Goal: Information Seeking & Learning: Learn about a topic

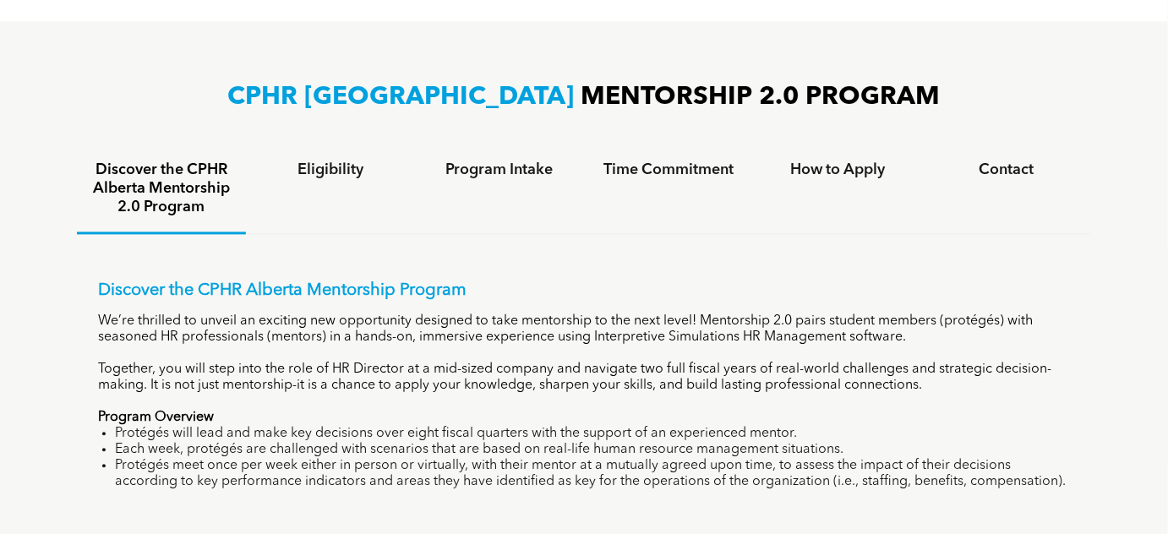
scroll to position [998, 0]
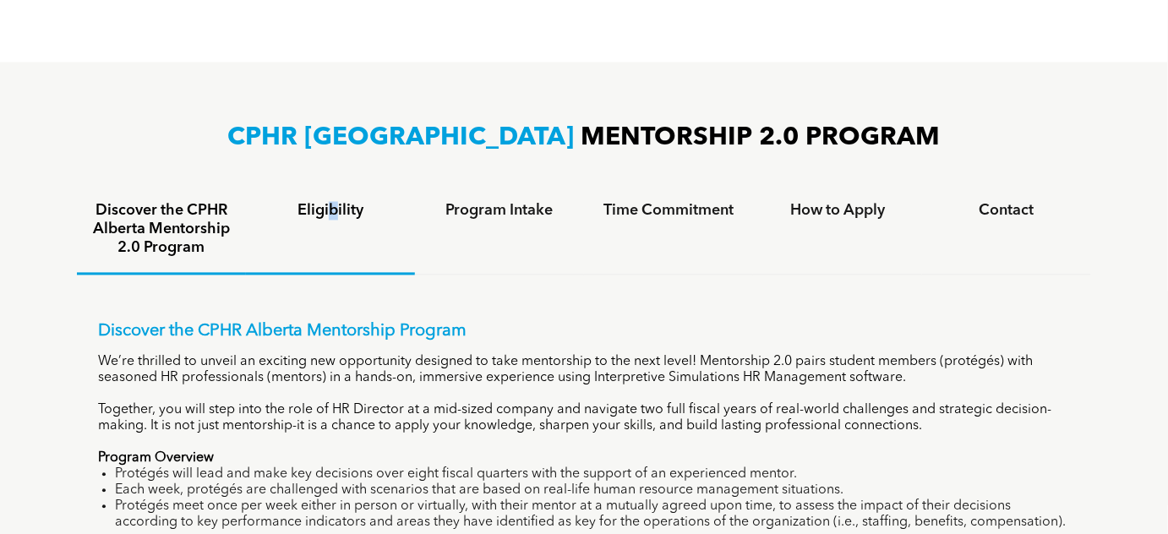
click at [334, 211] on h4 "Eligibility" at bounding box center [330, 211] width 139 height 19
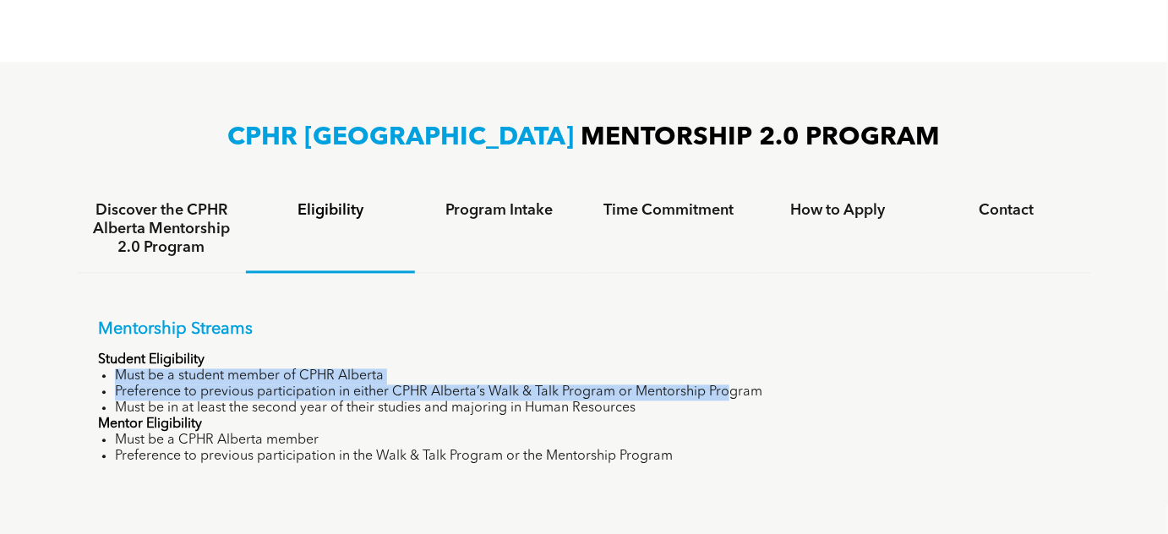
drag, startPoint x: 117, startPoint y: 374, endPoint x: 725, endPoint y: 394, distance: 608.7
click at [725, 394] on ul "Must be a student member of CPHR Alberta Preference to previous participation i…" at bounding box center [584, 393] width 972 height 48
click at [725, 394] on li "Preference to previous participation in either CPHR Alberta’s Walk & Talk Progr…" at bounding box center [592, 393] width 955 height 16
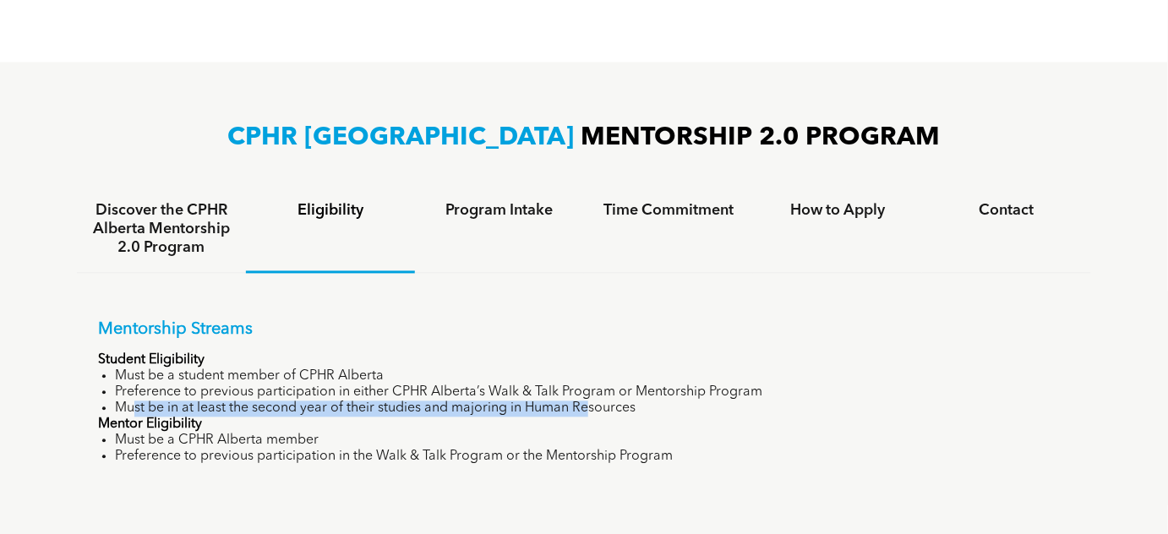
drag, startPoint x: 131, startPoint y: 405, endPoint x: 591, endPoint y: 411, distance: 460.5
click at [591, 411] on li "Must be in at least the second year of their studies and majoring in Human Reso…" at bounding box center [592, 409] width 955 height 16
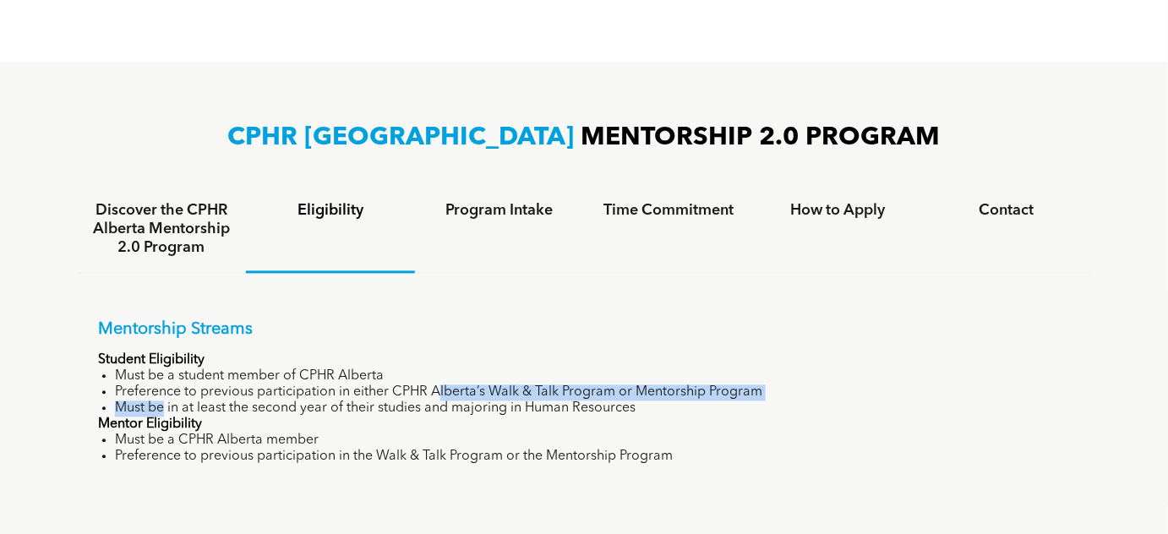
drag, startPoint x: 161, startPoint y: 401, endPoint x: 436, endPoint y: 394, distance: 275.6
click at [436, 394] on ul "Must be a student member of CPHR Alberta Preference to previous participation i…" at bounding box center [584, 393] width 972 height 48
click at [436, 394] on li "Preference to previous participation in either CPHR Alberta’s Walk & Talk Progr…" at bounding box center [592, 393] width 955 height 16
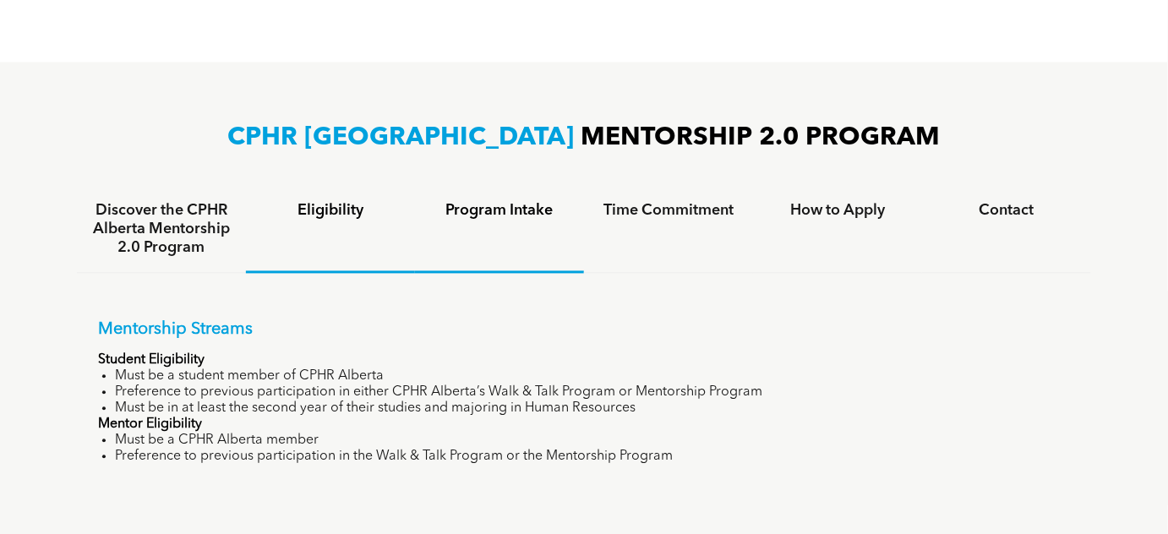
click at [563, 209] on h4 "Program Intake" at bounding box center [499, 211] width 139 height 19
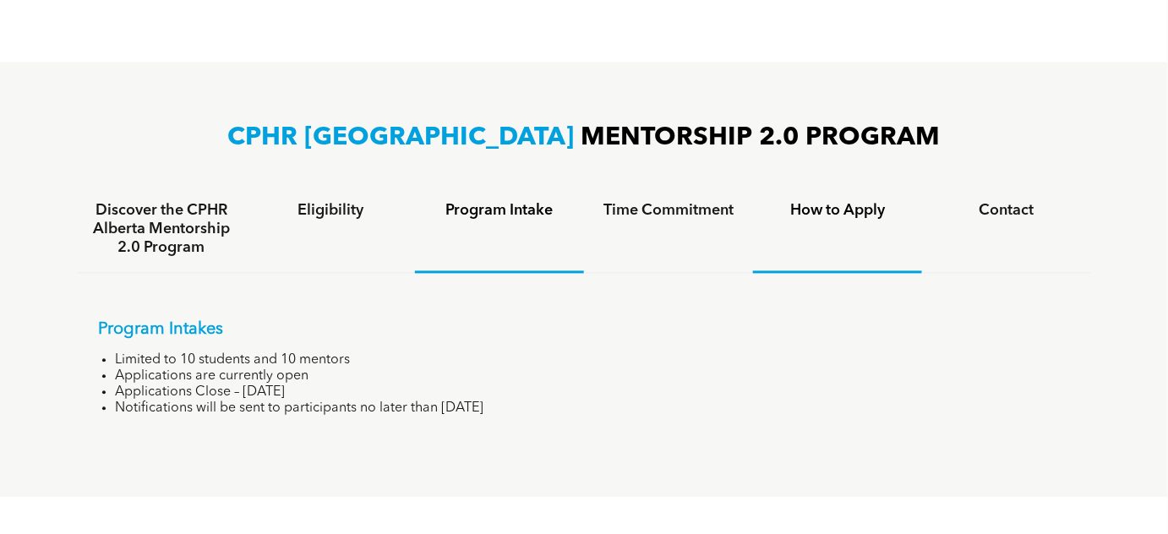
click at [853, 207] on h4 "How to Apply" at bounding box center [837, 211] width 139 height 19
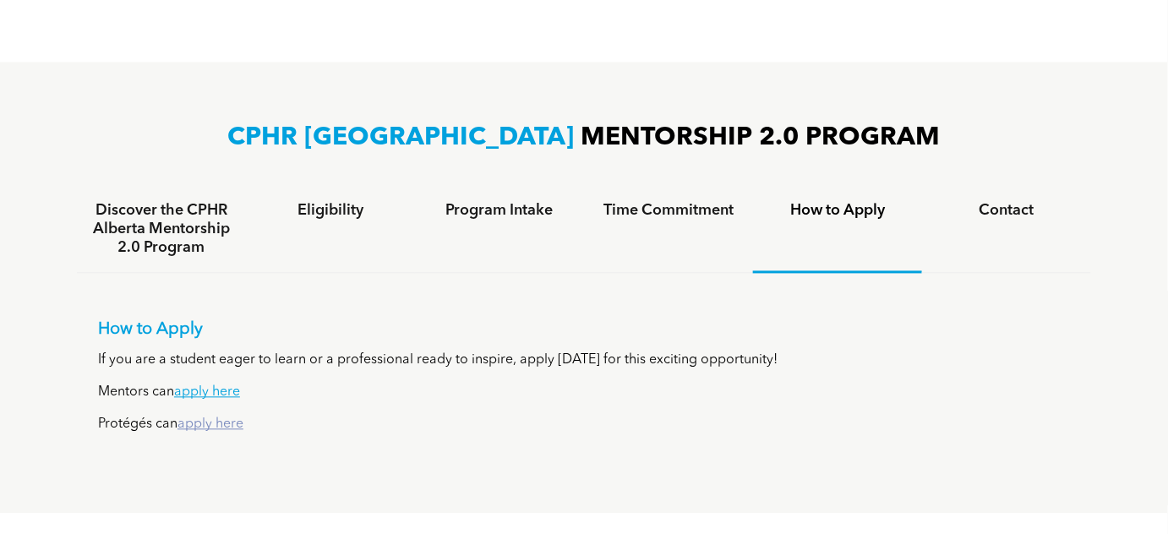
click at [221, 428] on link "apply here" at bounding box center [210, 425] width 66 height 14
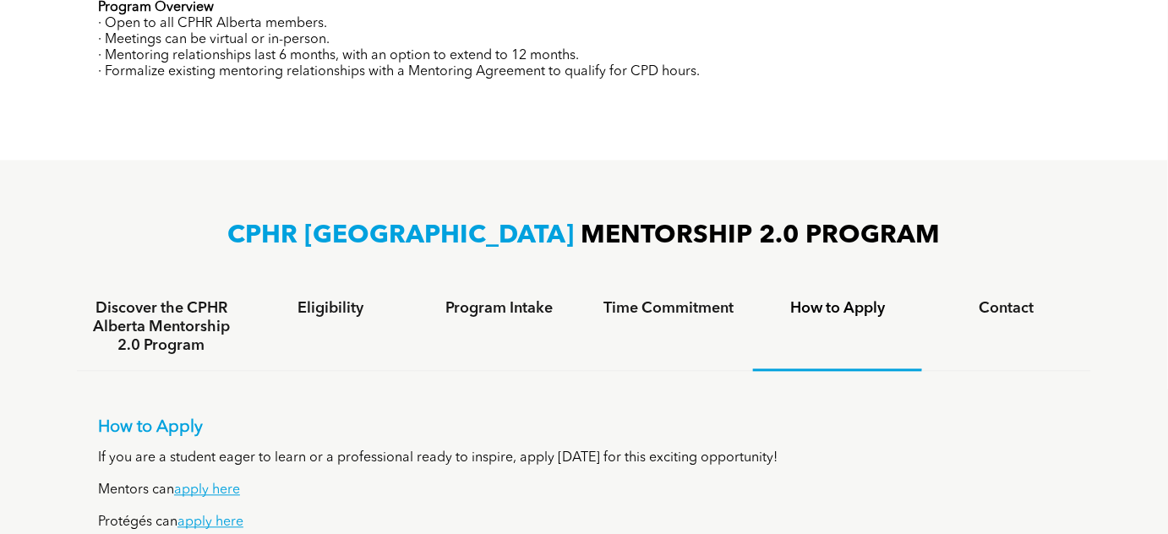
scroll to position [921, 0]
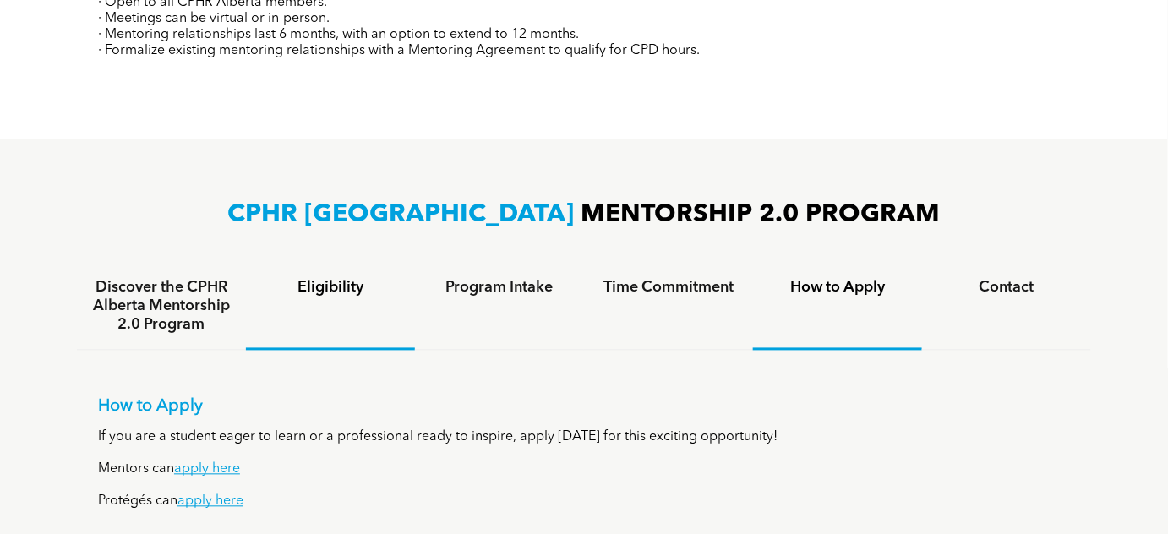
click at [322, 272] on div "Eligibility" at bounding box center [330, 307] width 169 height 87
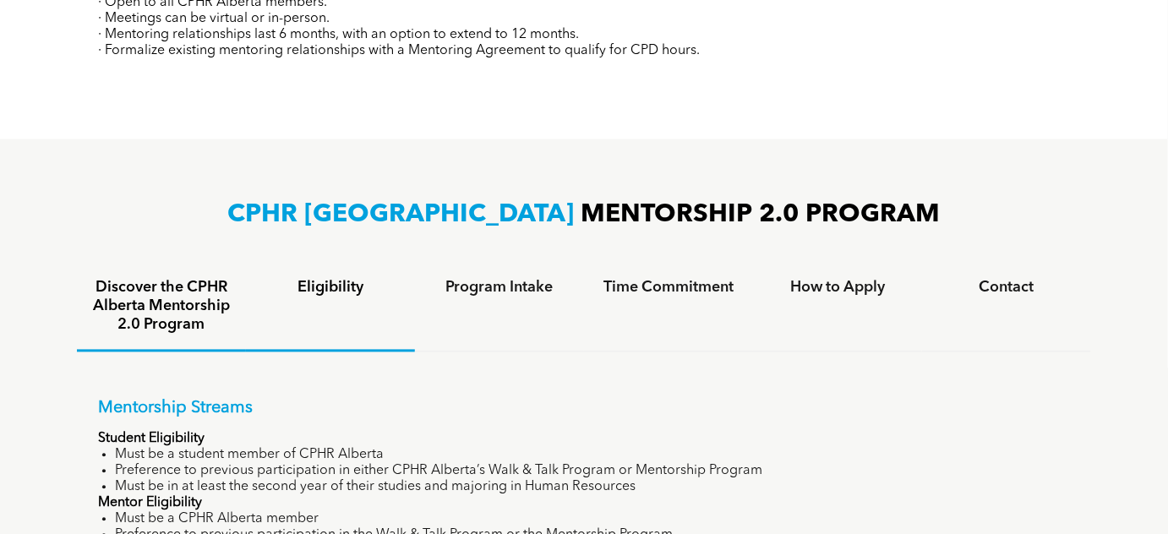
click at [162, 281] on h4 "Discover the CPHR Alberta Mentorship 2.0 Program" at bounding box center [161, 307] width 139 height 56
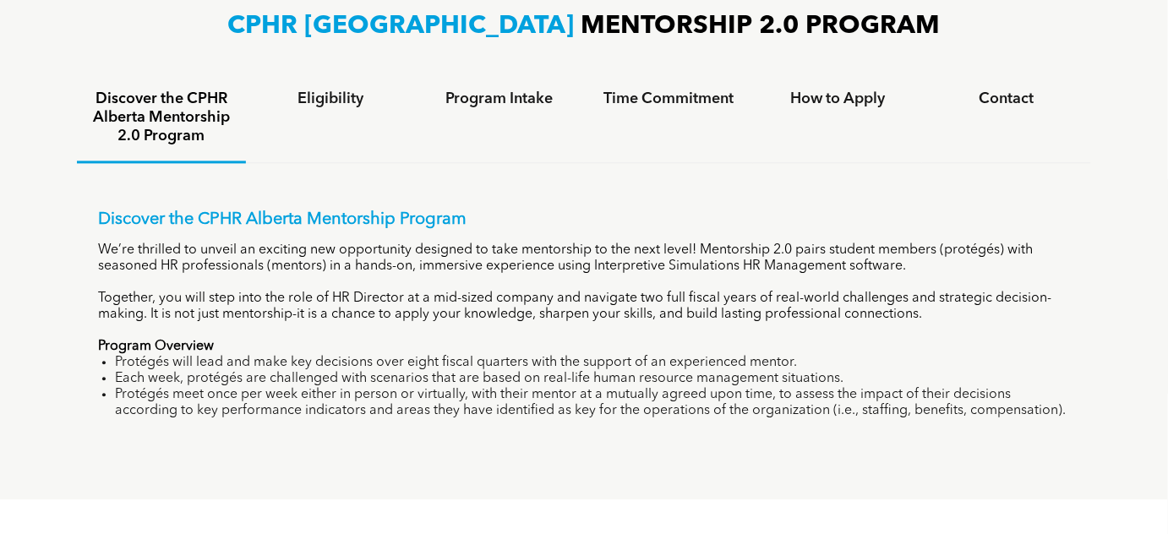
scroll to position [1152, 0]
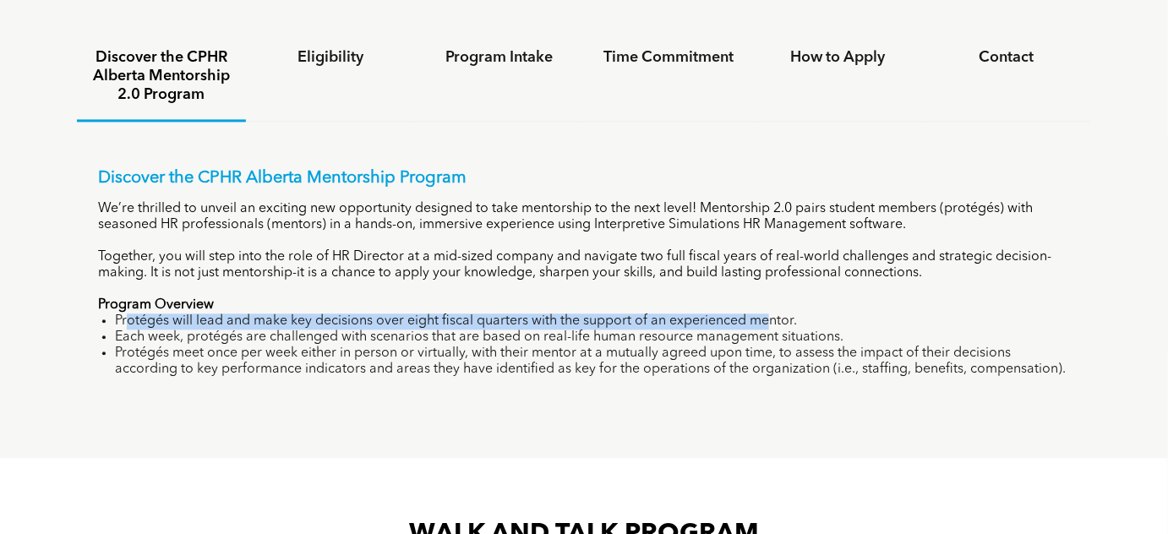
drag, startPoint x: 135, startPoint y: 325, endPoint x: 772, endPoint y: 321, distance: 637.1
click at [772, 321] on li "Protégés will lead and make key decisions over eight fiscal quarters with the s…" at bounding box center [592, 321] width 955 height 16
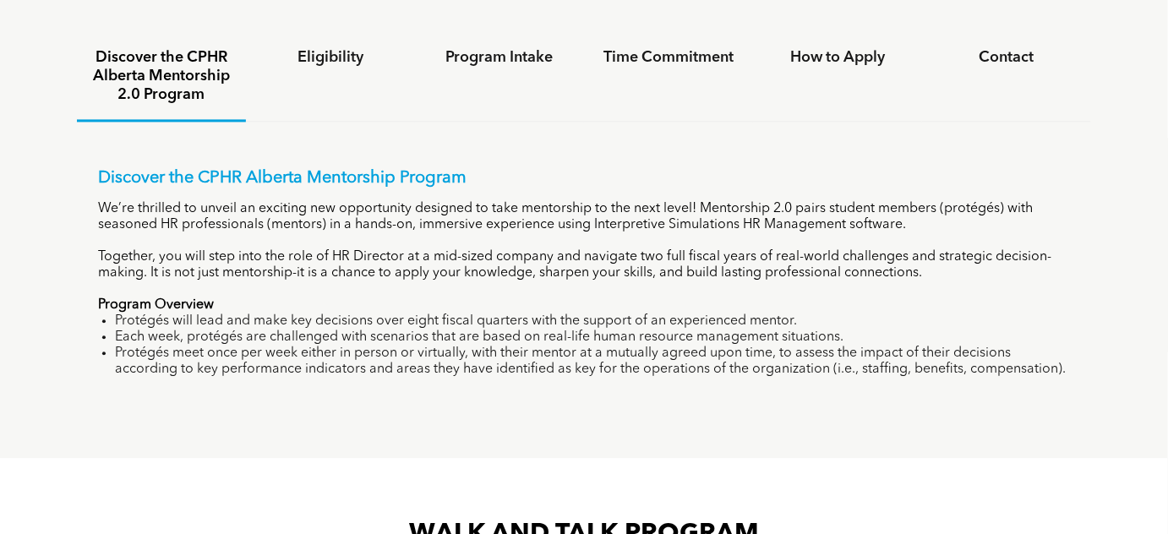
drag, startPoint x: 774, startPoint y: 321, endPoint x: 756, endPoint y: 317, distance: 18.2
click at [775, 321] on li "Protégés will lead and make key decisions over eight fiscal quarters with the s…" at bounding box center [592, 321] width 955 height 16
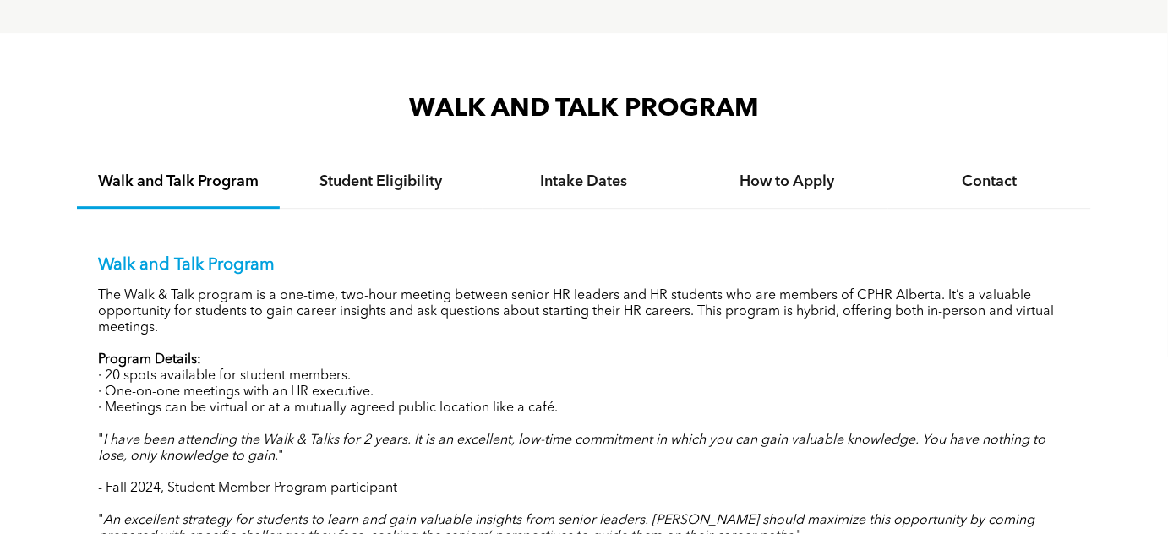
scroll to position [1613, 0]
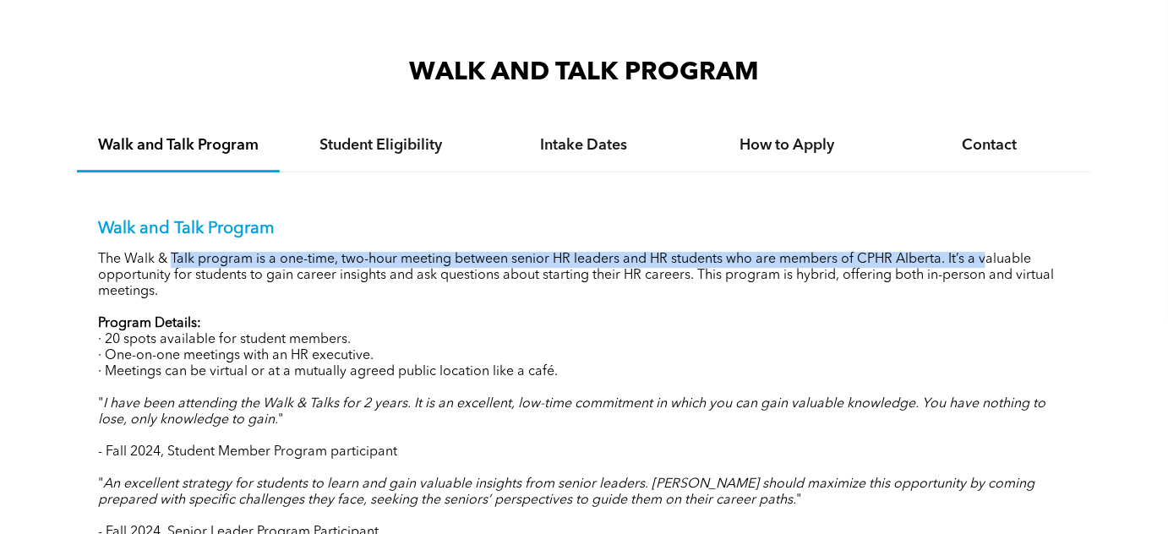
drag, startPoint x: 171, startPoint y: 261, endPoint x: 985, endPoint y: 253, distance: 814.6
click at [985, 253] on p "The Walk & Talk program is a one-time, two-hour meeting between senior HR leade…" at bounding box center [584, 276] width 972 height 48
click at [986, 253] on p "The Walk & Talk program is a one-time, two-hour meeting between senior HR leade…" at bounding box center [584, 276] width 972 height 48
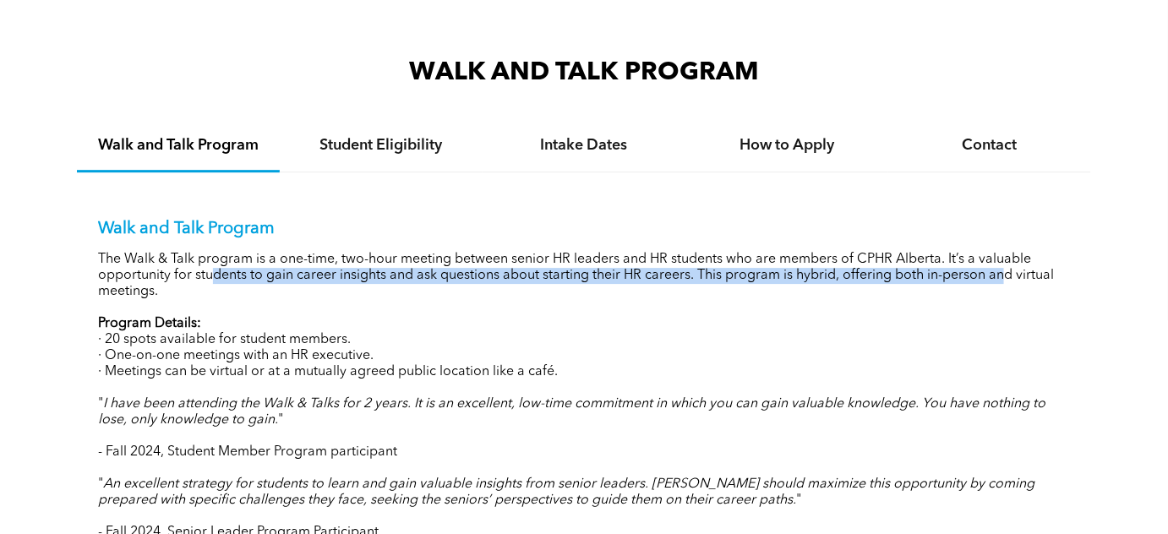
drag, startPoint x: 198, startPoint y: 273, endPoint x: 984, endPoint y: 270, distance: 786.7
click at [984, 270] on p "The Walk & Talk program is a one-time, two-hour meeting between senior HR leade…" at bounding box center [584, 276] width 972 height 48
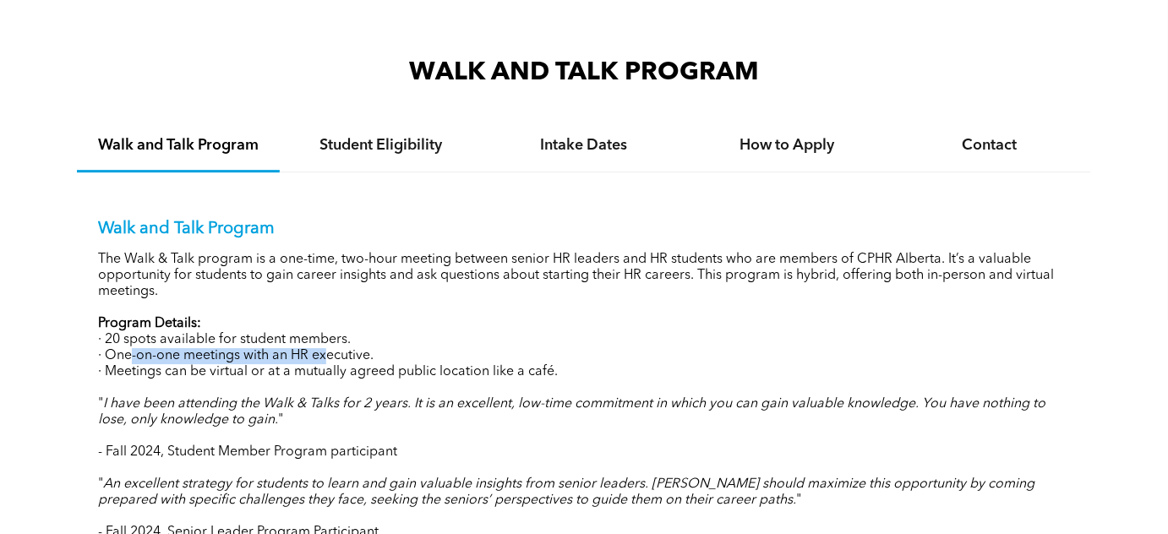
drag, startPoint x: 137, startPoint y: 353, endPoint x: 324, endPoint y: 351, distance: 187.6
click at [324, 351] on p "· One-on-one meetings with an HR executive." at bounding box center [584, 356] width 972 height 16
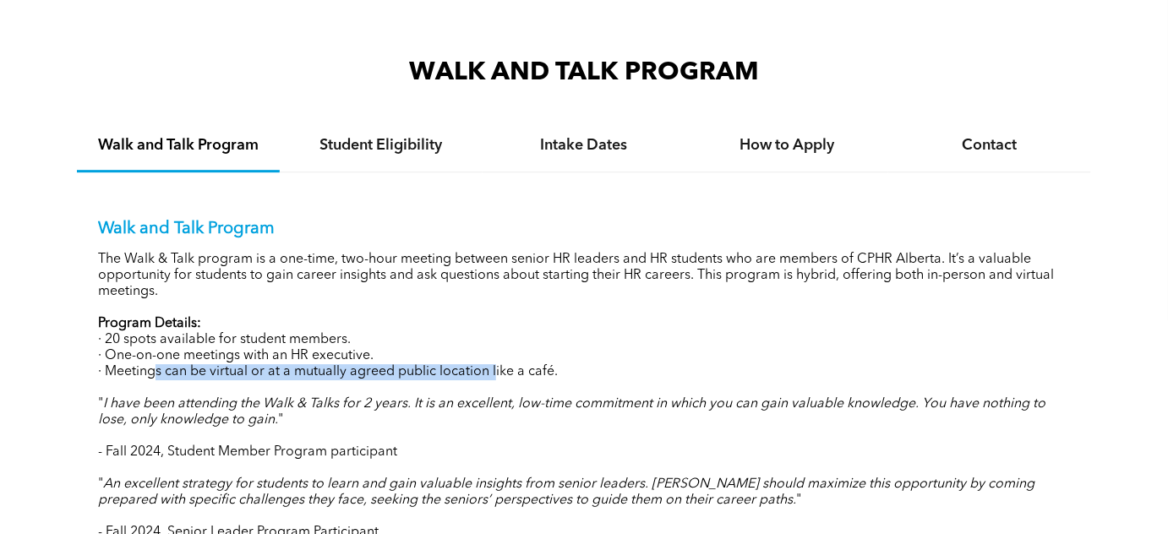
drag, startPoint x: 155, startPoint y: 365, endPoint x: 495, endPoint y: 368, distance: 340.5
click at [495, 368] on p "· Meetings can be virtual or at a mutually agreed public location like a café." at bounding box center [584, 372] width 972 height 16
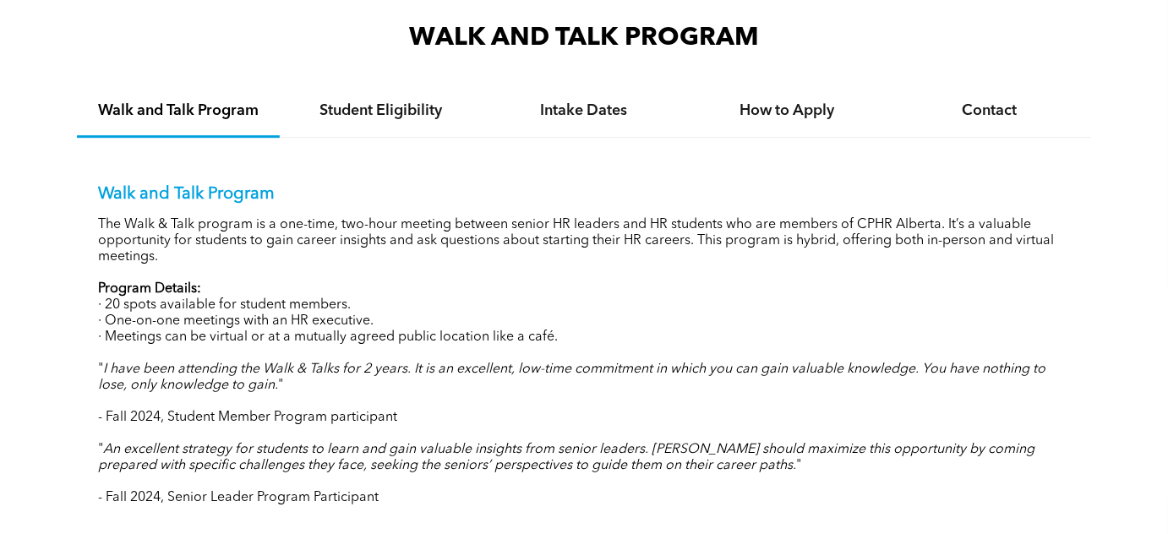
scroll to position [1766, 0]
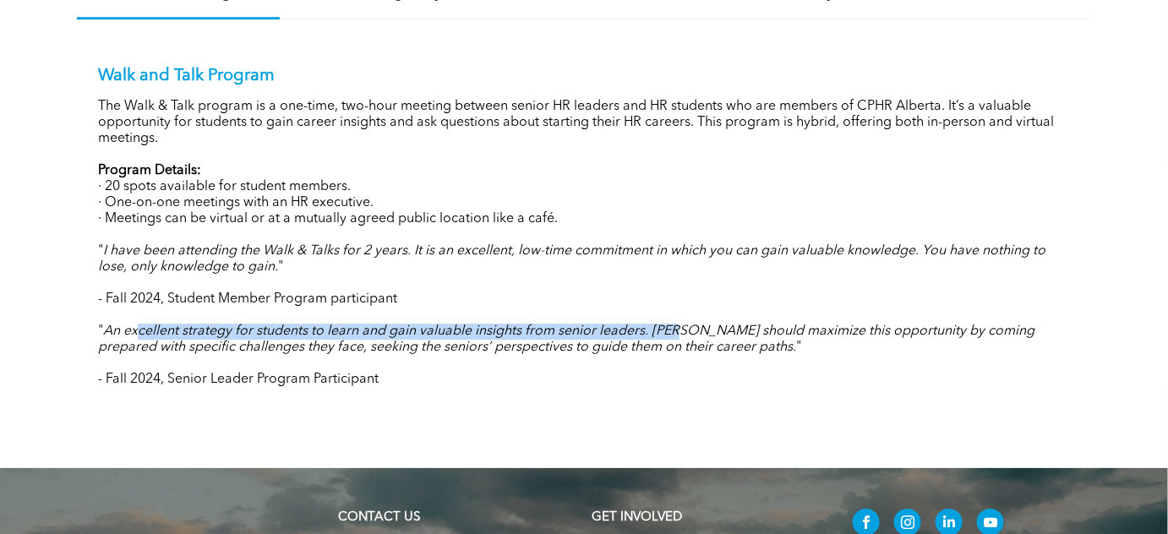
drag, startPoint x: 137, startPoint y: 325, endPoint x: 687, endPoint y: 326, distance: 550.1
click at [683, 329] on em "An excellent strategy for students to learn and gain valuable insights from sen…" at bounding box center [566, 339] width 936 height 30
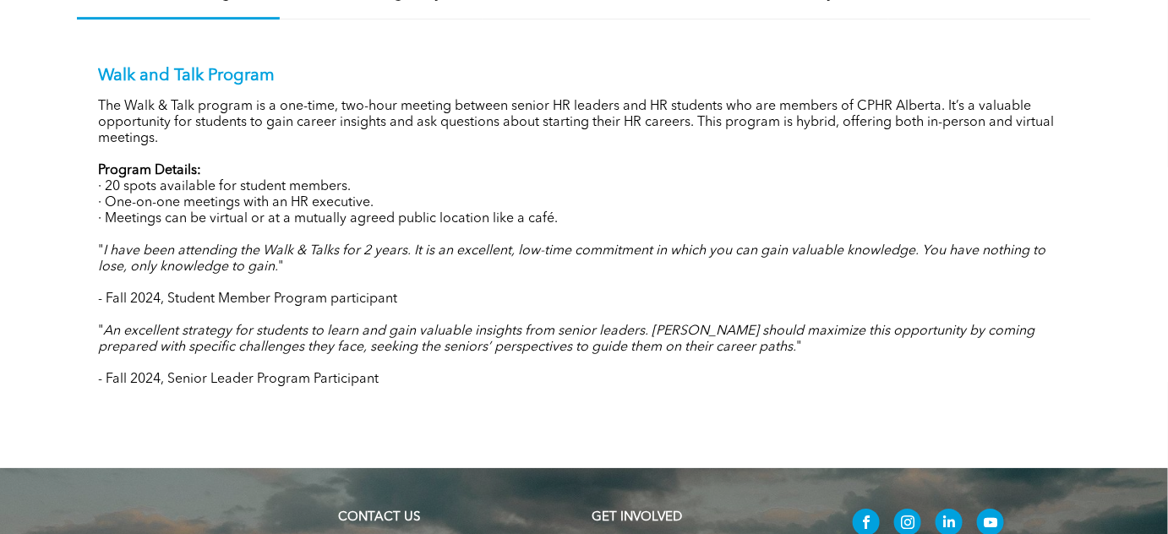
click at [694, 324] on em "An excellent strategy for students to learn and gain valuable insights from sen…" at bounding box center [566, 339] width 936 height 30
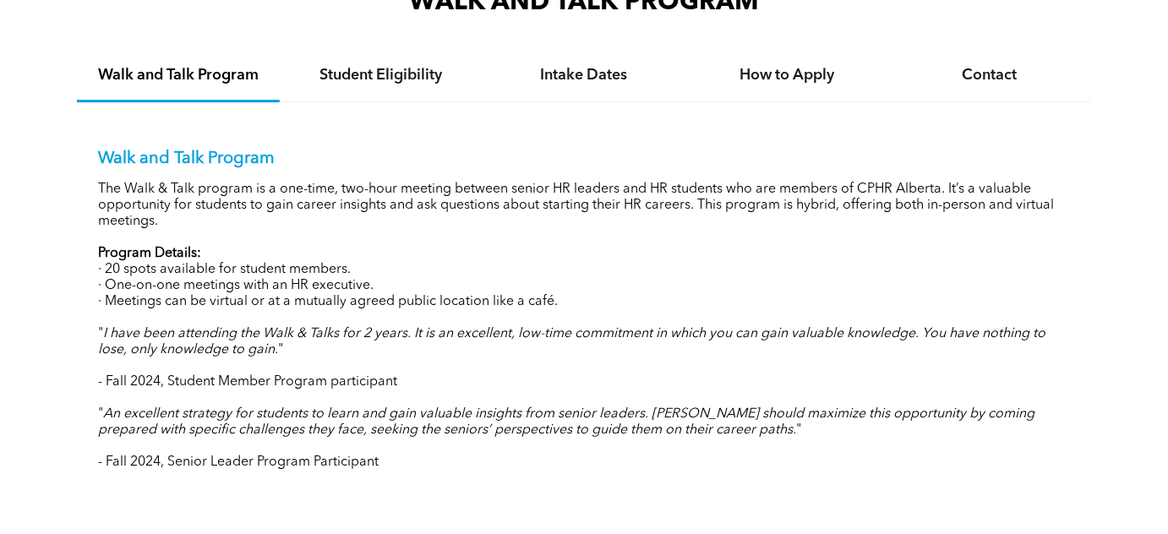
scroll to position [1631, 0]
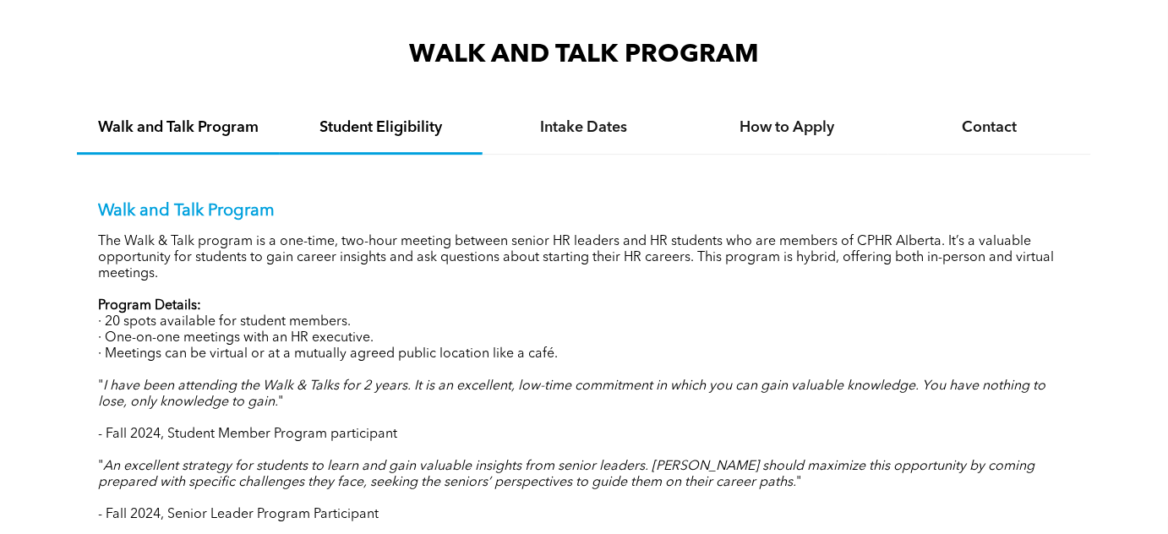
click at [401, 130] on h4 "Student Eligibility" at bounding box center [381, 127] width 172 height 19
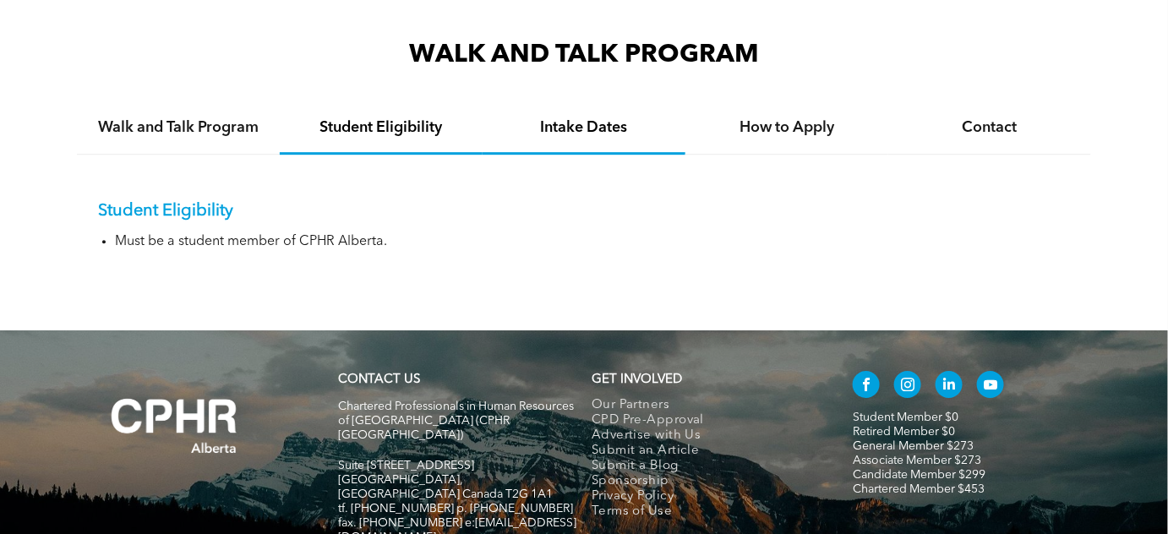
click at [617, 128] on h4 "Intake Dates" at bounding box center [584, 127] width 172 height 19
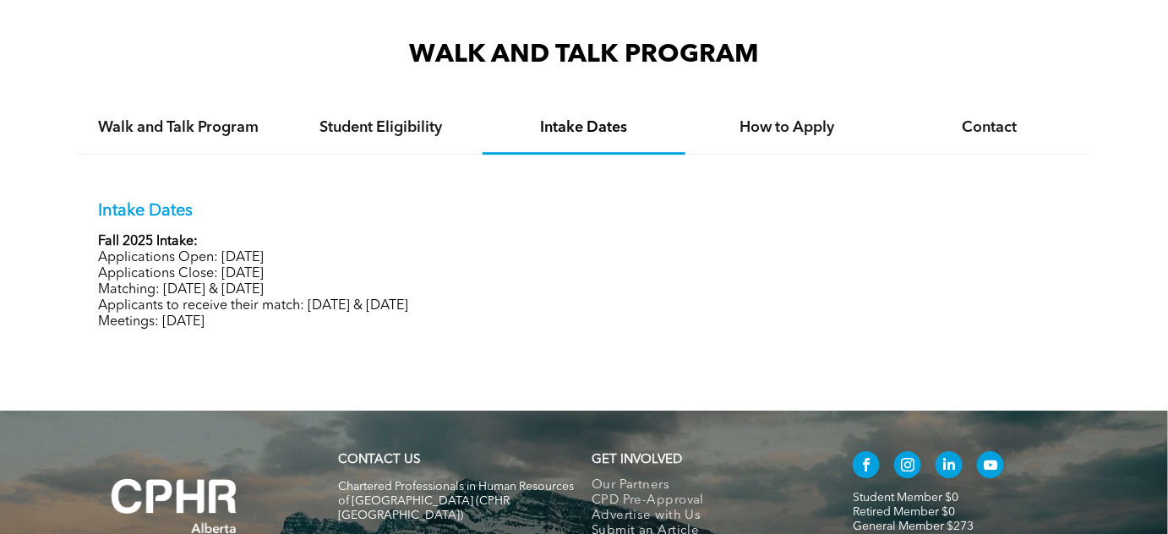
drag, startPoint x: 124, startPoint y: 274, endPoint x: 274, endPoint y: 273, distance: 149.6
click at [274, 273] on p "Applications Close: [DATE]" at bounding box center [584, 274] width 972 height 16
click at [791, 127] on h4 "How to Apply" at bounding box center [786, 127] width 172 height 19
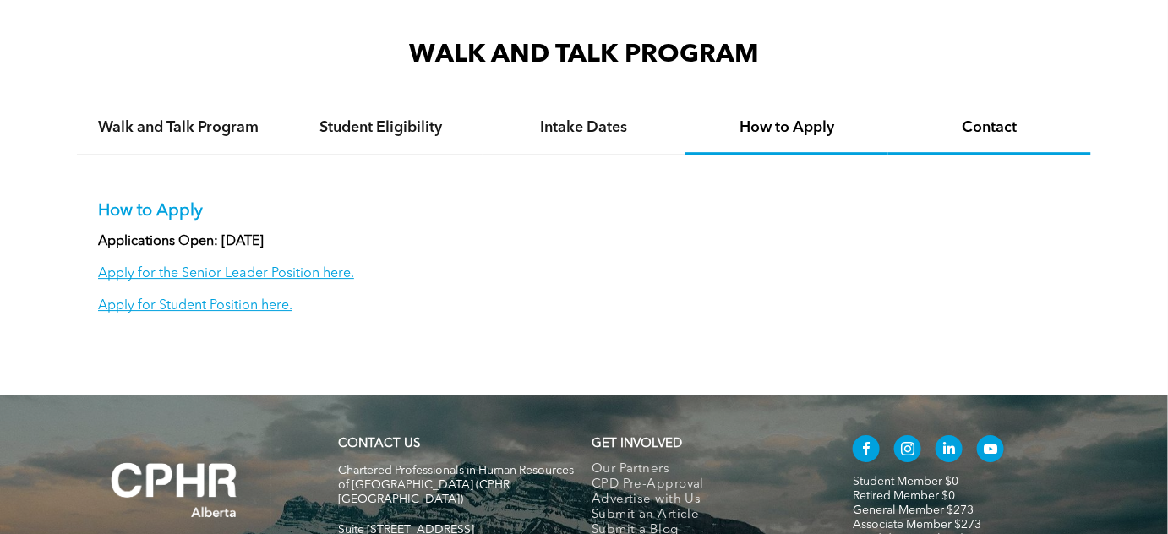
click at [994, 128] on h4 "Contact" at bounding box center [989, 127] width 172 height 19
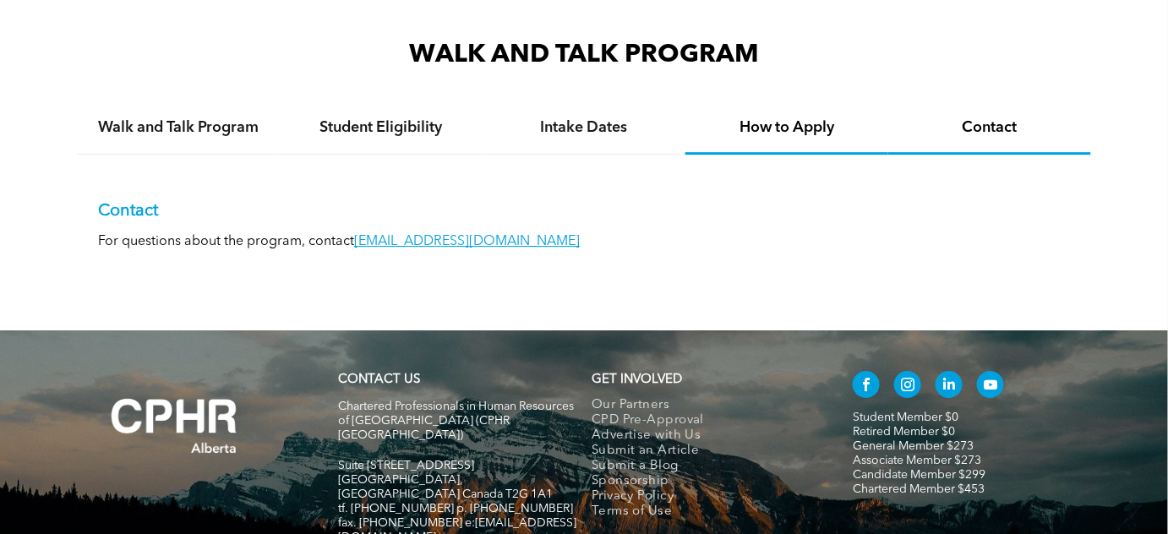
click at [816, 121] on h4 "How to Apply" at bounding box center [786, 127] width 172 height 19
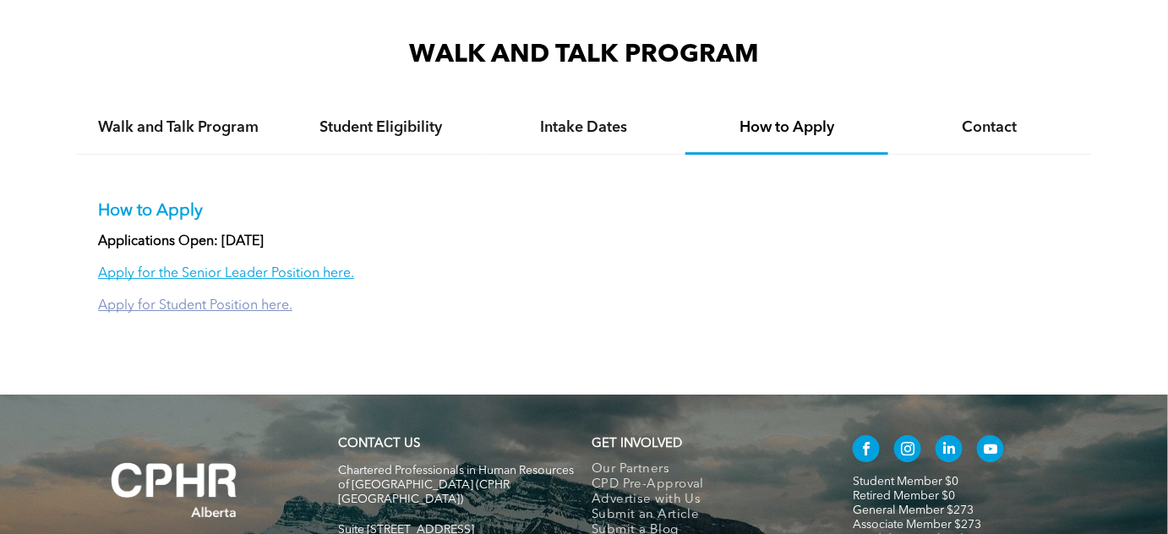
click at [232, 301] on link "Apply for Student Position here." at bounding box center [195, 306] width 194 height 14
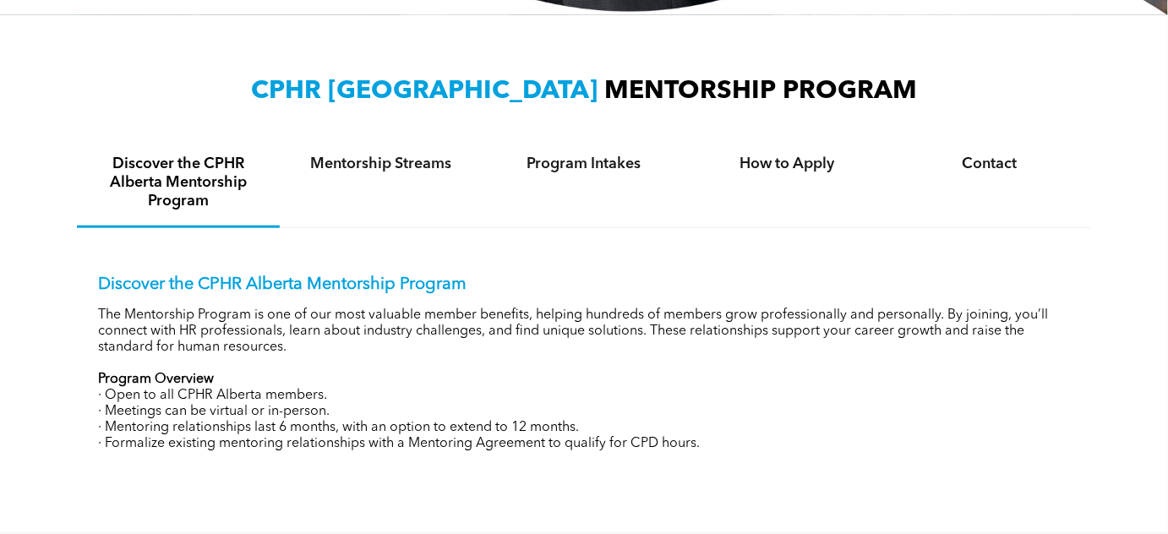
scroll to position [461, 0]
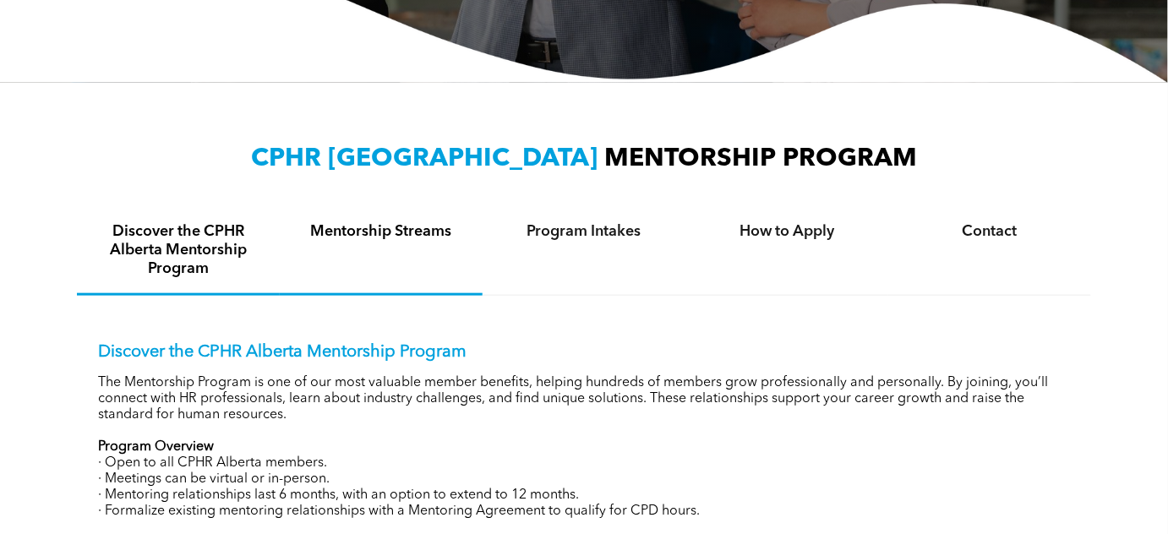
click at [331, 238] on h4 "Mentorship Streams" at bounding box center [381, 231] width 172 height 19
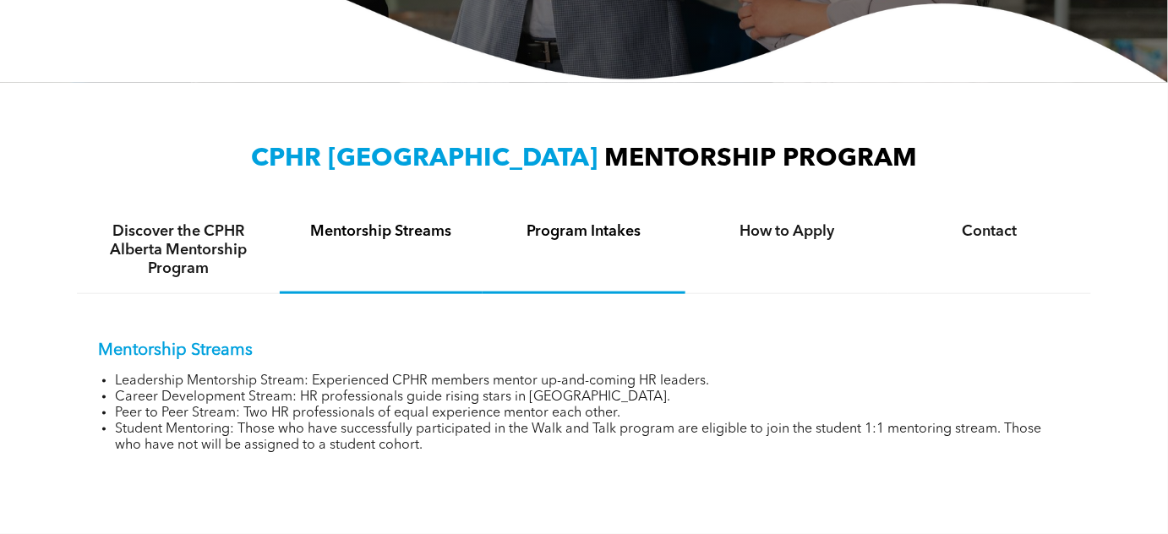
click at [575, 233] on h4 "Program Intakes" at bounding box center [584, 231] width 172 height 19
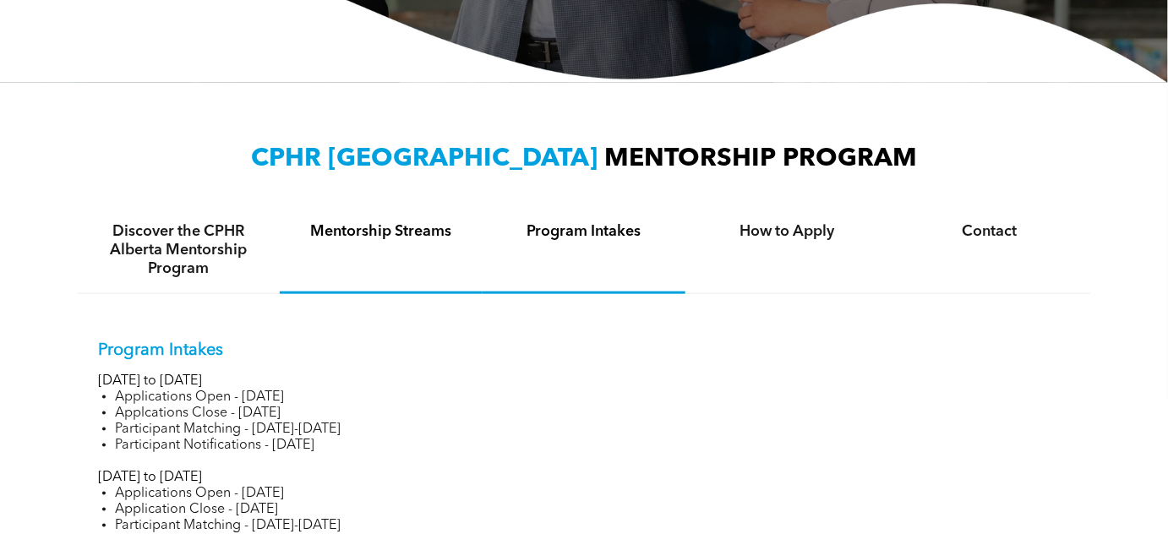
click at [345, 245] on div "Mentorship Streams" at bounding box center [381, 250] width 203 height 87
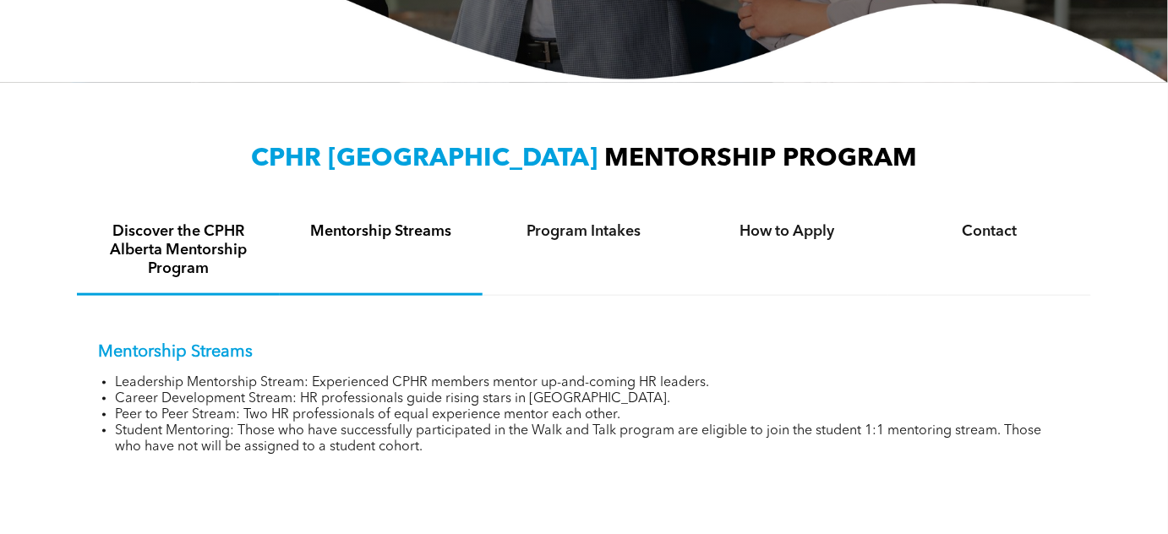
click at [185, 267] on h4 "Discover the CPHR Alberta Mentorship Program" at bounding box center [178, 250] width 172 height 56
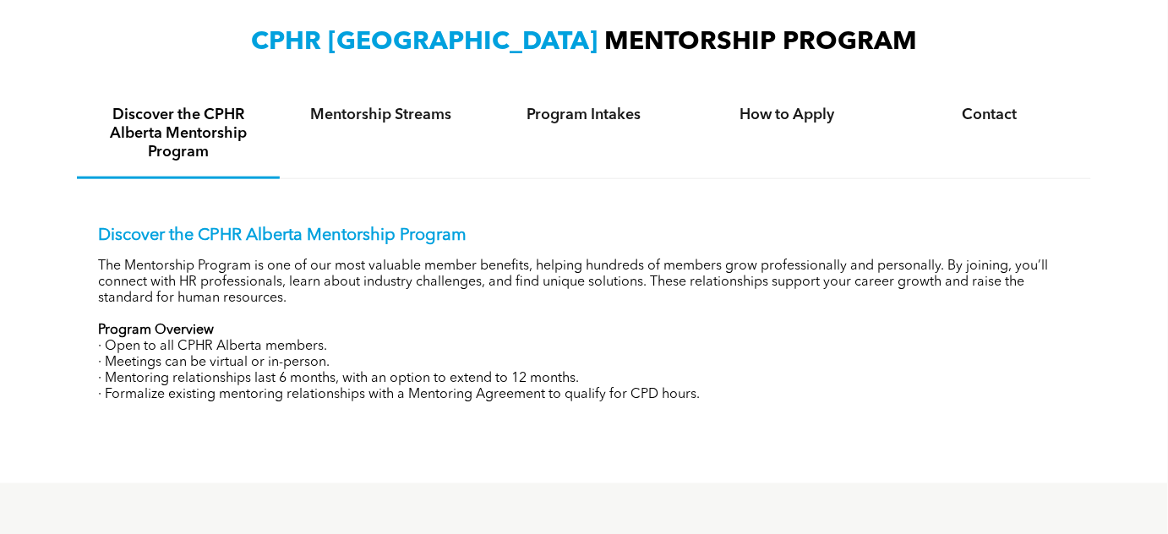
scroll to position [614, 0]
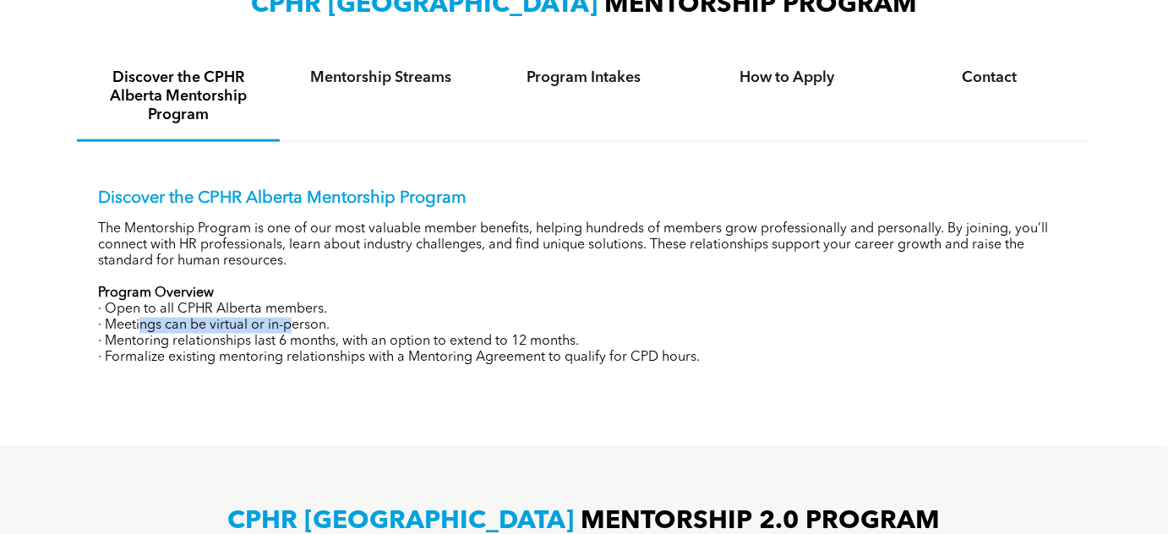
drag, startPoint x: 155, startPoint y: 327, endPoint x: 288, endPoint y: 324, distance: 132.7
click at [288, 324] on p "· Meetings can be virtual or in-person." at bounding box center [584, 326] width 972 height 16
drag, startPoint x: 157, startPoint y: 340, endPoint x: 512, endPoint y: 337, distance: 354.9
click at [512, 337] on p "· Mentoring relationships last 6 months, with an option to extend to 12 months." at bounding box center [584, 342] width 972 height 16
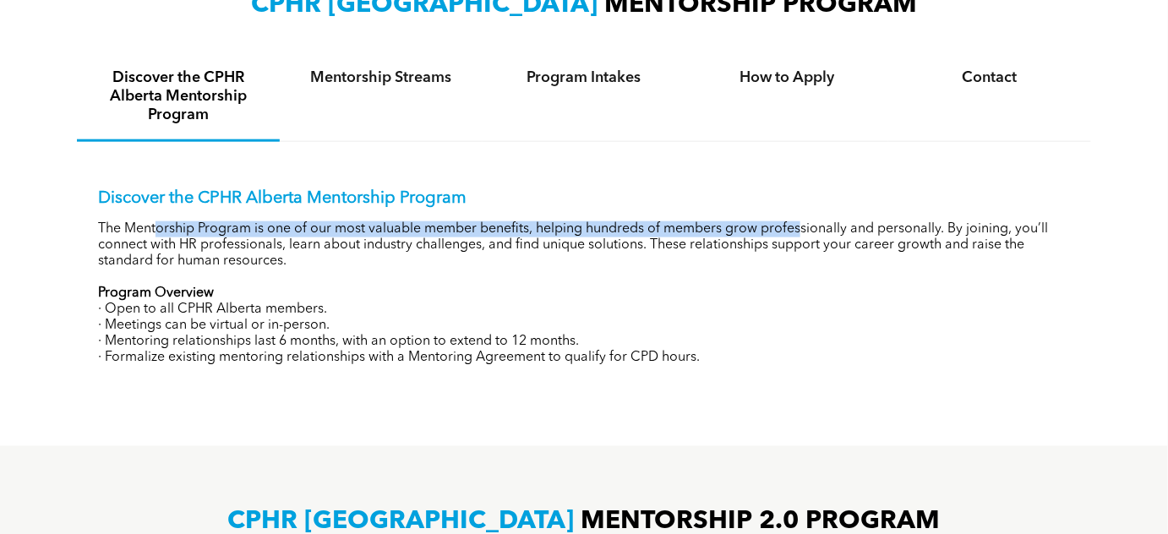
drag, startPoint x: 160, startPoint y: 235, endPoint x: 804, endPoint y: 227, distance: 644.7
click at [804, 227] on p "The Mentorship Program is one of our most valuable member benefits, helping hun…" at bounding box center [584, 245] width 972 height 48
click at [805, 227] on p "The Mentorship Program is one of our most valuable member benefits, helping hun…" at bounding box center [584, 245] width 972 height 48
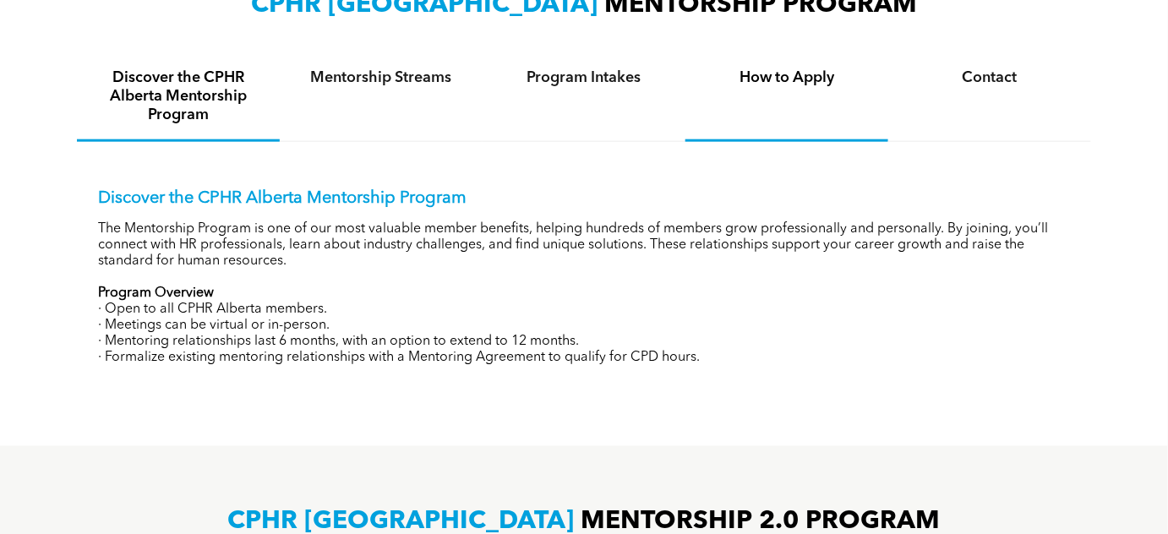
click at [768, 72] on h4 "How to Apply" at bounding box center [786, 77] width 172 height 19
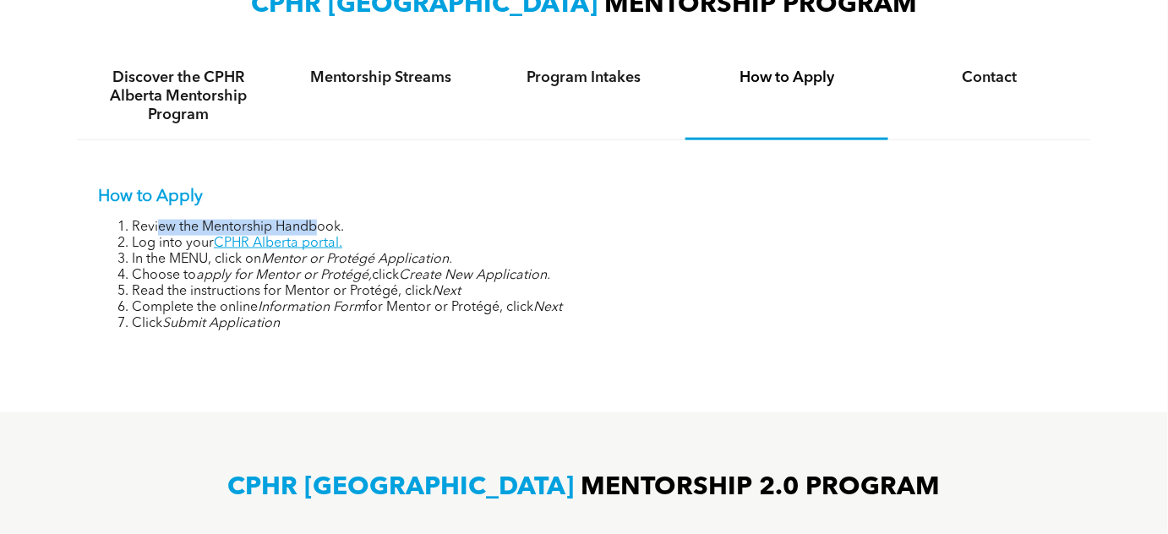
drag, startPoint x: 158, startPoint y: 229, endPoint x: 315, endPoint y: 226, distance: 157.2
click at [315, 226] on li "Review the Mentorship Handbook." at bounding box center [601, 228] width 938 height 16
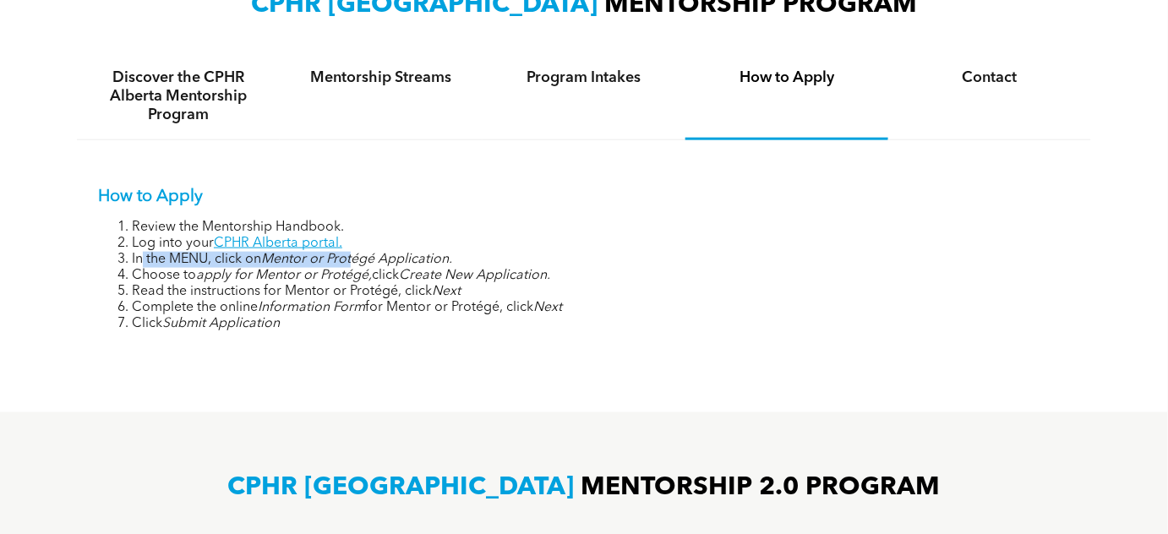
drag, startPoint x: 144, startPoint y: 260, endPoint x: 354, endPoint y: 256, distance: 209.6
click at [354, 256] on li "In the MENU, click on Mentor or Protégé Application." at bounding box center [601, 260] width 938 height 16
click at [354, 256] on em "Mentor or Protégé Application." at bounding box center [356, 260] width 191 height 14
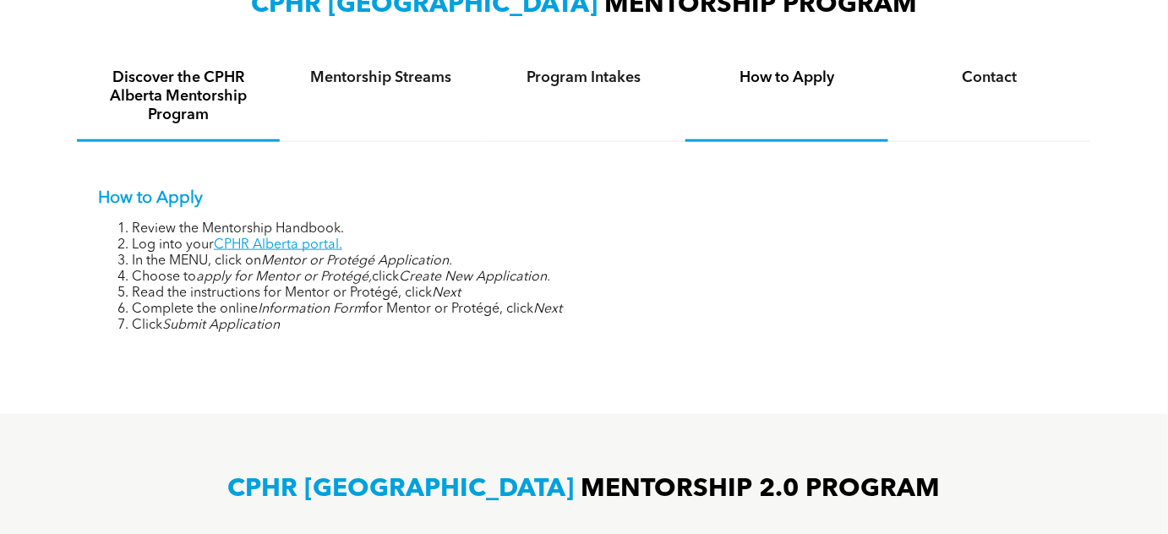
click at [216, 83] on h4 "Discover the CPHR Alberta Mentorship Program" at bounding box center [178, 96] width 172 height 56
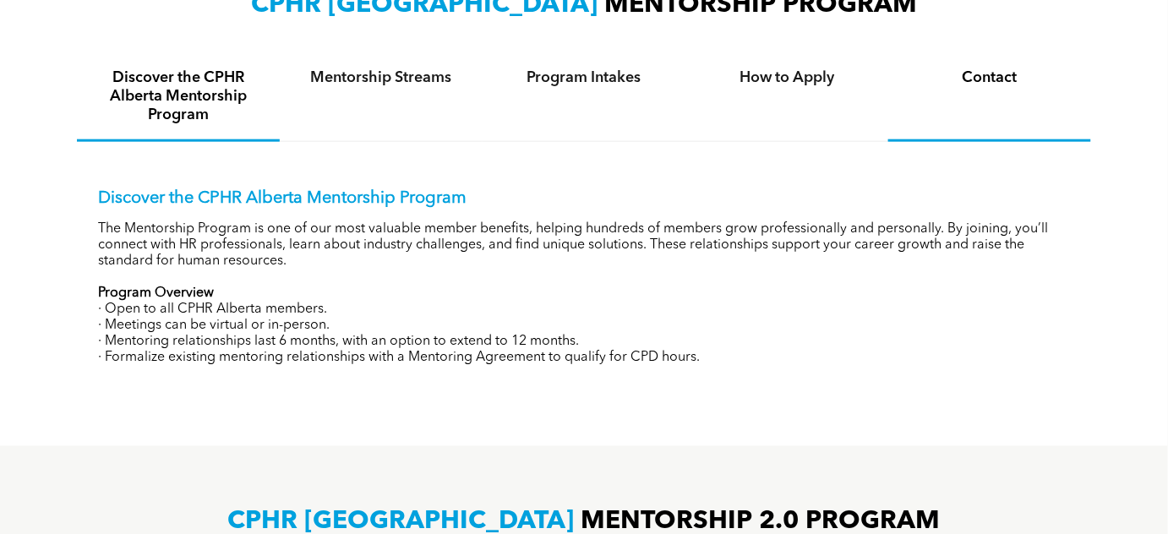
click at [955, 99] on div "Contact" at bounding box center [989, 97] width 203 height 89
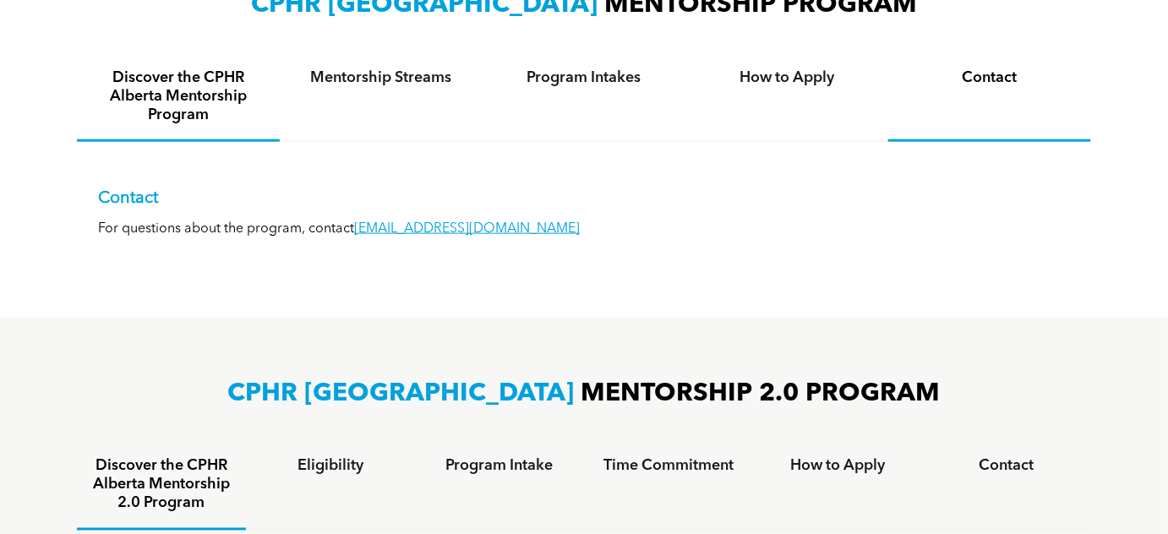
click at [158, 80] on h4 "Discover the CPHR Alberta Mentorship Program" at bounding box center [178, 96] width 172 height 56
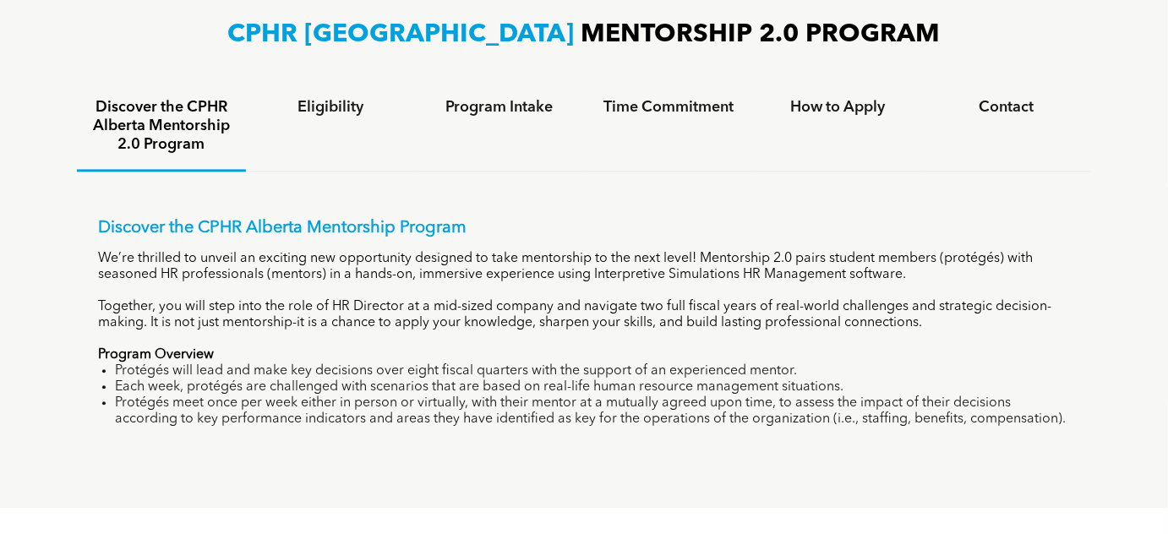
scroll to position [1075, 0]
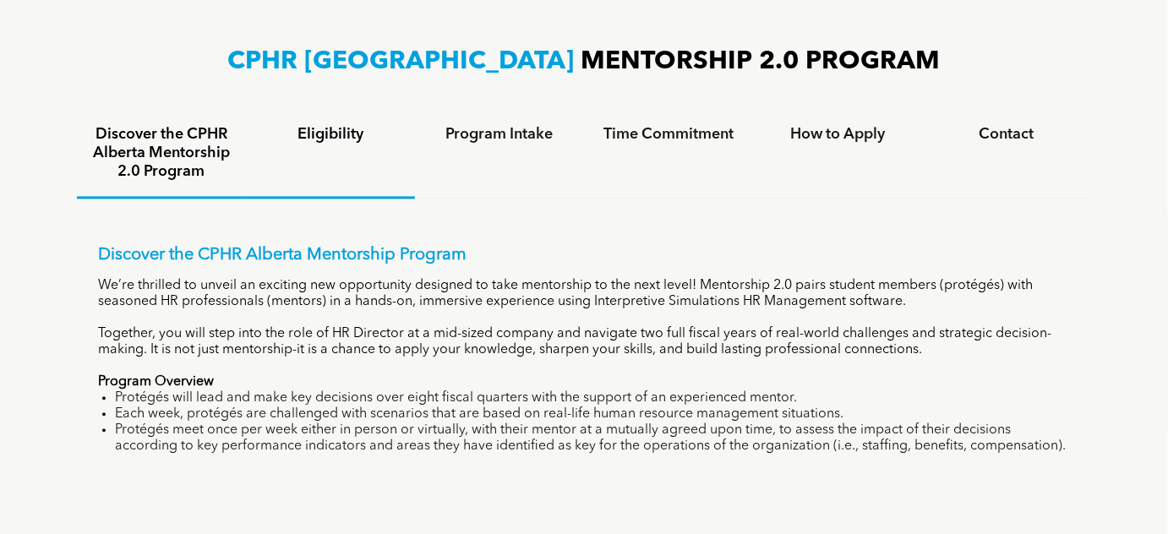
click at [336, 129] on h4 "Eligibility" at bounding box center [330, 134] width 139 height 19
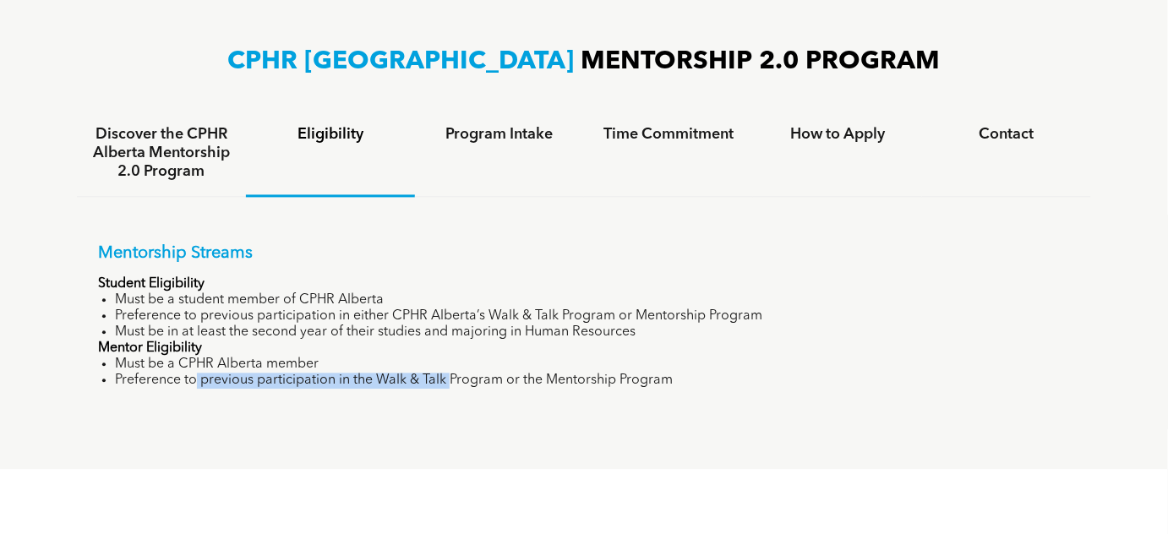
drag, startPoint x: 194, startPoint y: 371, endPoint x: 451, endPoint y: 376, distance: 256.9
click at [450, 376] on li "Preference to previous participation in the Walk & Talk Program or the Mentorsh…" at bounding box center [592, 381] width 955 height 16
click at [452, 376] on li "Preference to previous participation in the Walk & Talk Program or the Mentorsh…" at bounding box center [592, 381] width 955 height 16
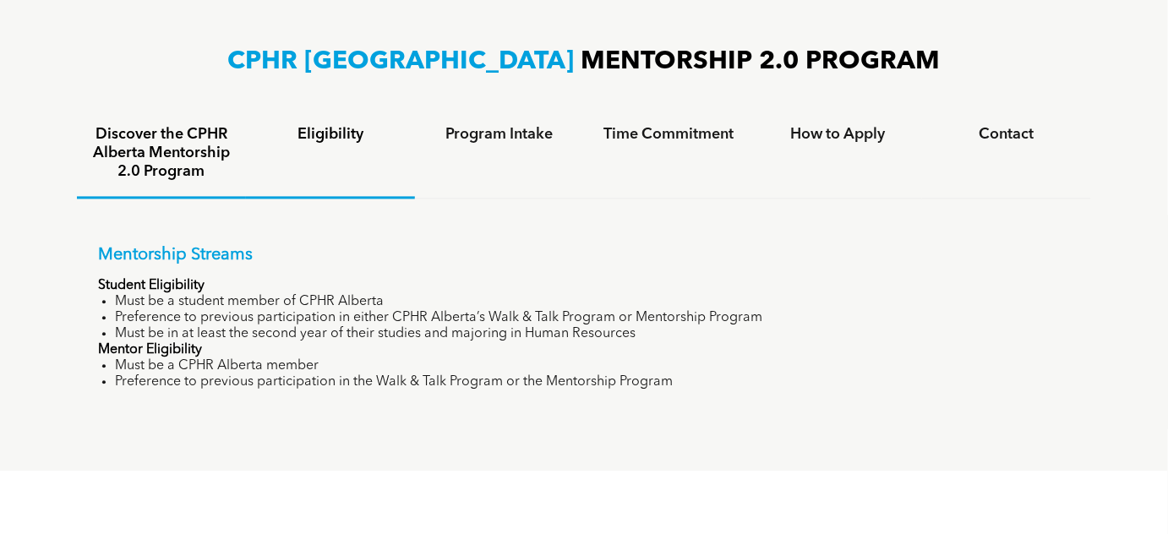
click at [215, 166] on h4 "Discover the CPHR Alberta Mentorship 2.0 Program" at bounding box center [161, 153] width 139 height 56
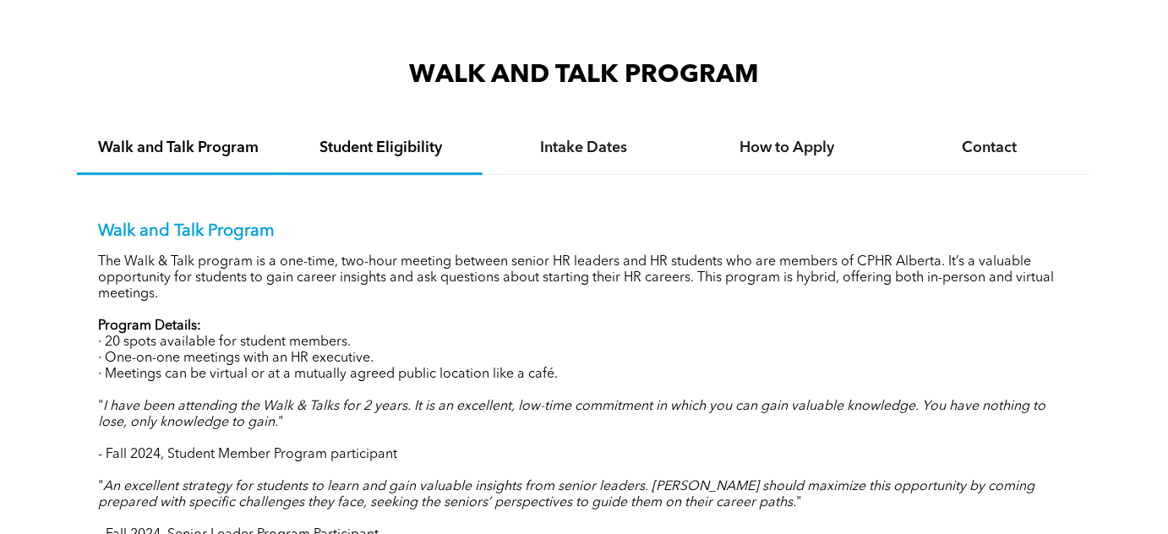
scroll to position [1613, 0]
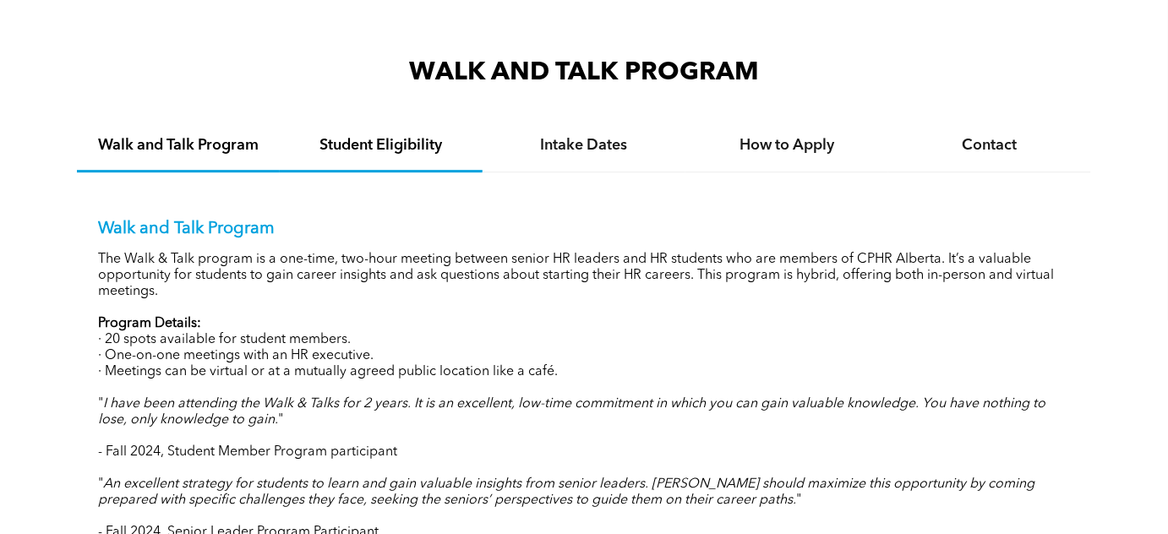
click at [373, 146] on h4 "Student Eligibility" at bounding box center [381, 145] width 172 height 19
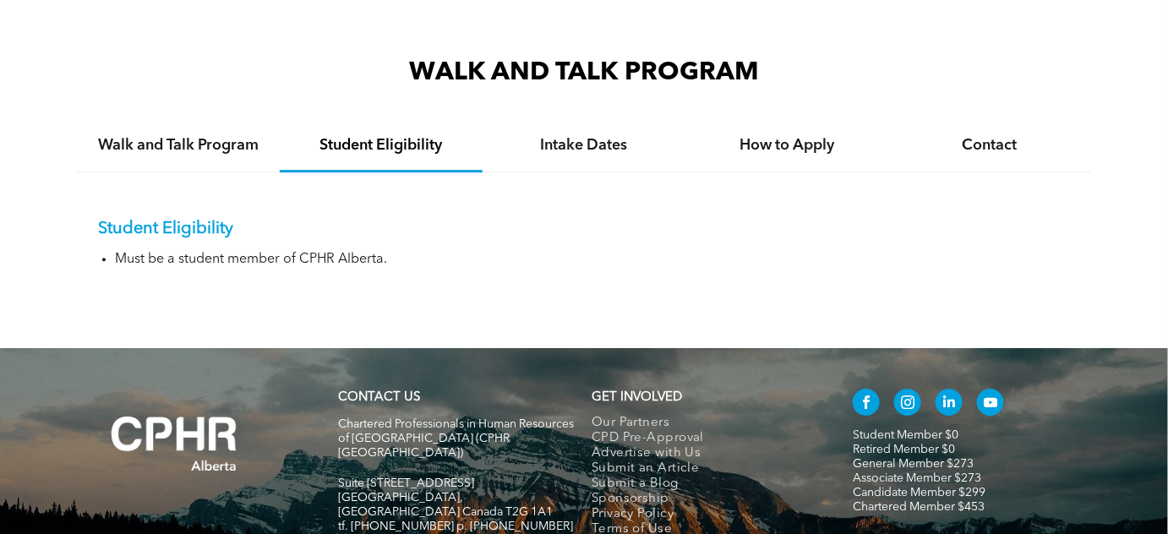
click at [180, 141] on h4 "Walk and Talk Program" at bounding box center [178, 145] width 172 height 19
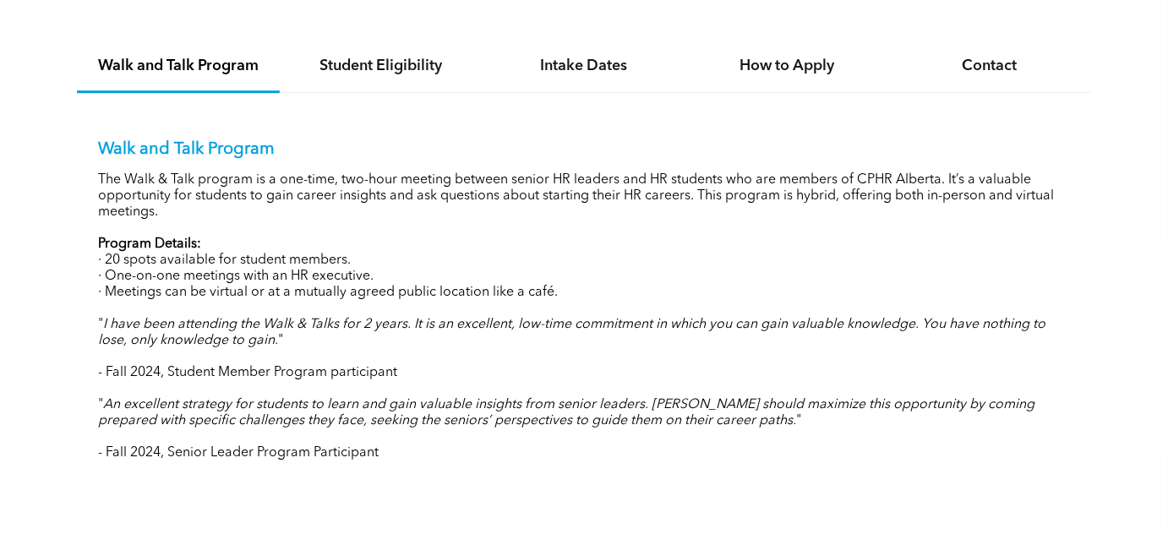
scroll to position [1690, 0]
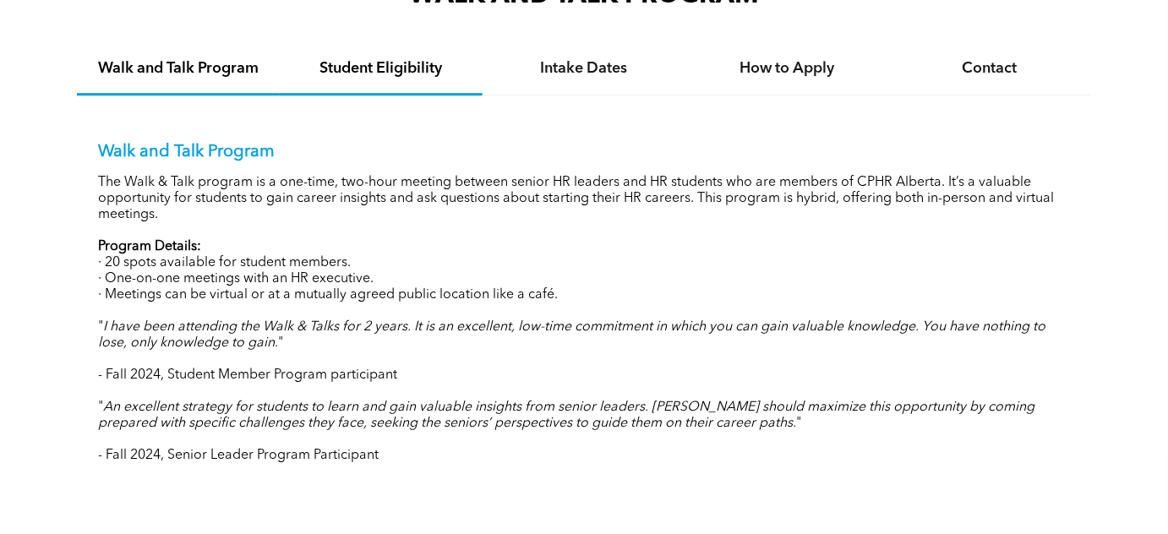
click at [376, 55] on div "Student Eligibility" at bounding box center [381, 70] width 203 height 52
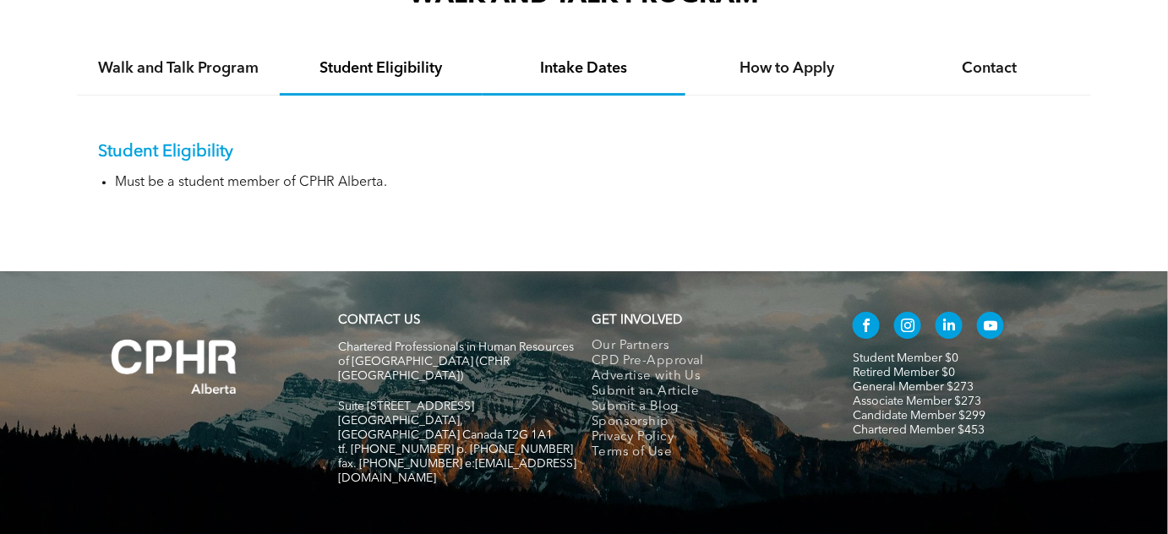
click at [537, 44] on div "Intake Dates" at bounding box center [583, 70] width 203 height 52
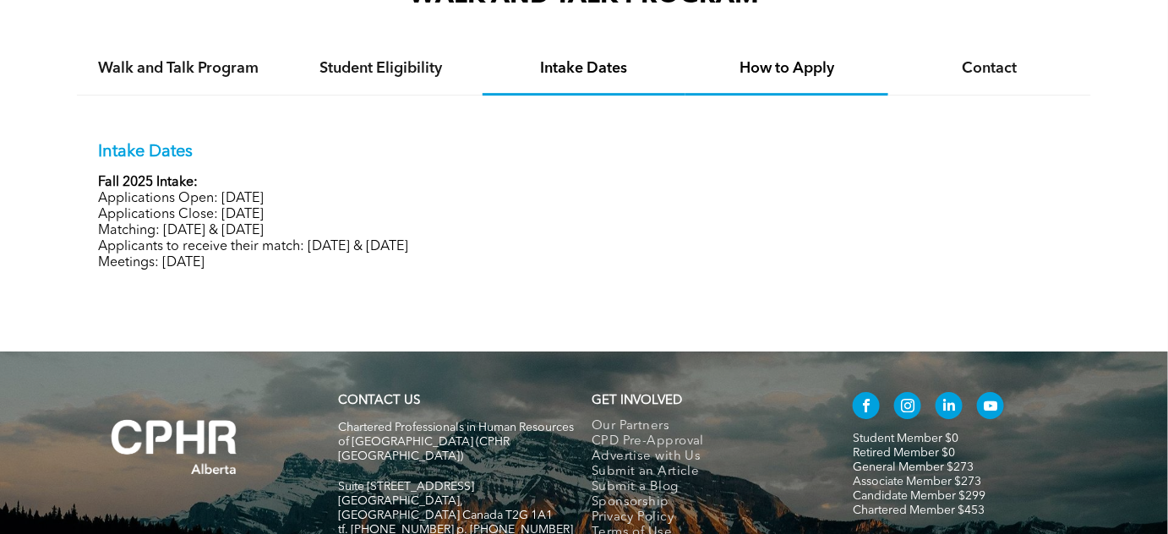
click at [766, 74] on h4 "How to Apply" at bounding box center [786, 68] width 172 height 19
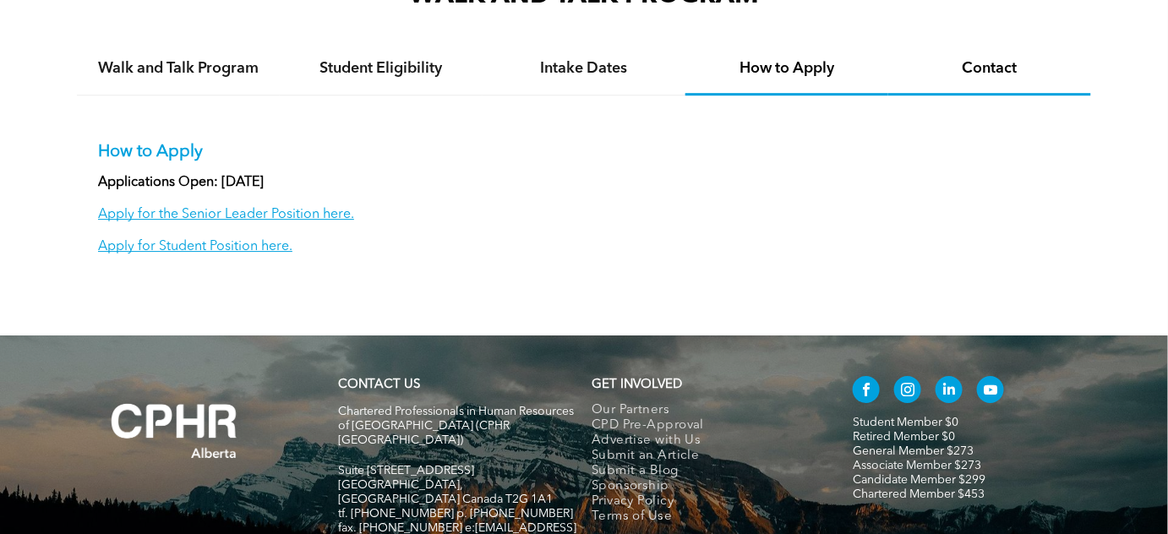
click at [971, 63] on h4 "Contact" at bounding box center [989, 68] width 172 height 19
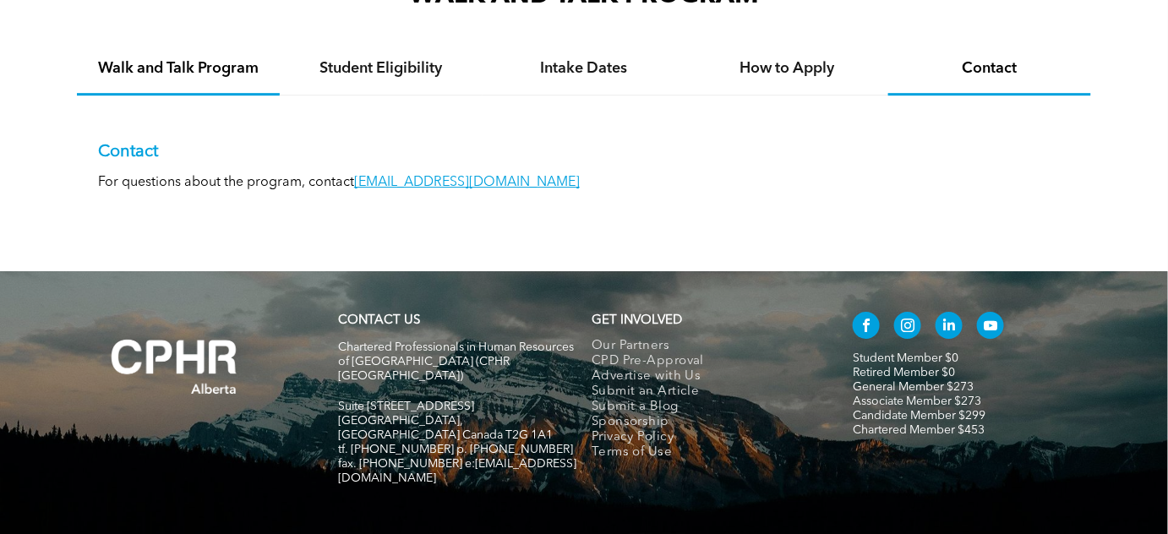
click at [162, 64] on h4 "Walk and Talk Program" at bounding box center [178, 68] width 172 height 19
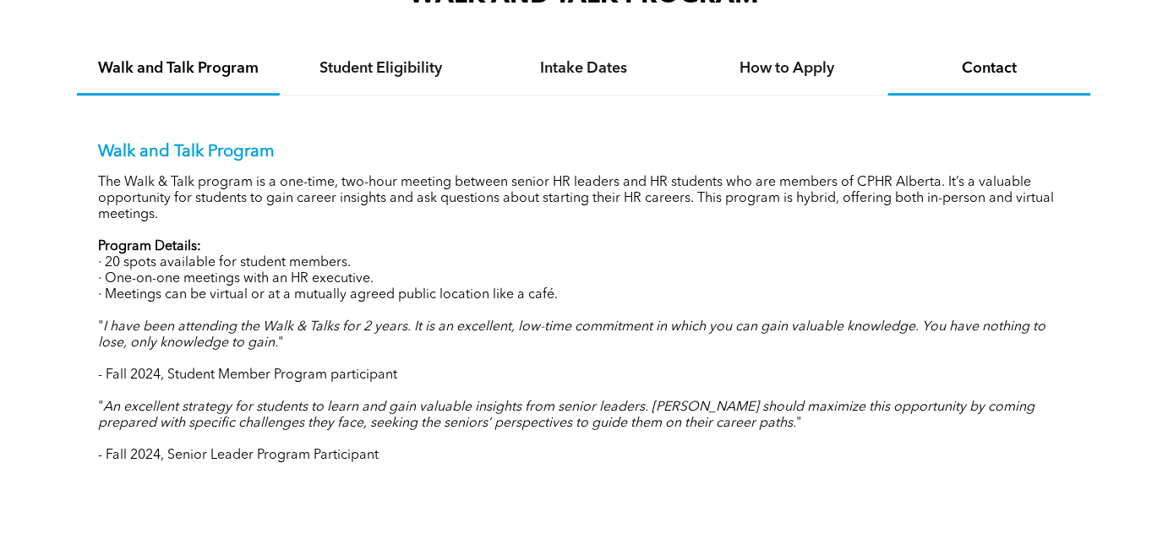
click at [930, 54] on div "Contact" at bounding box center [989, 70] width 203 height 52
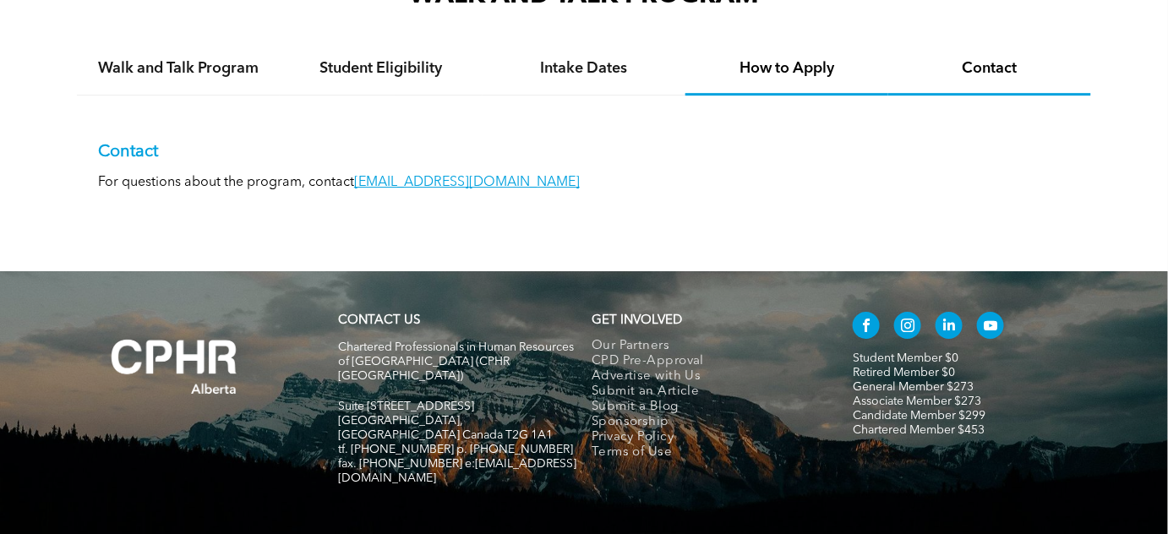
click at [832, 54] on div "How to Apply" at bounding box center [786, 70] width 203 height 52
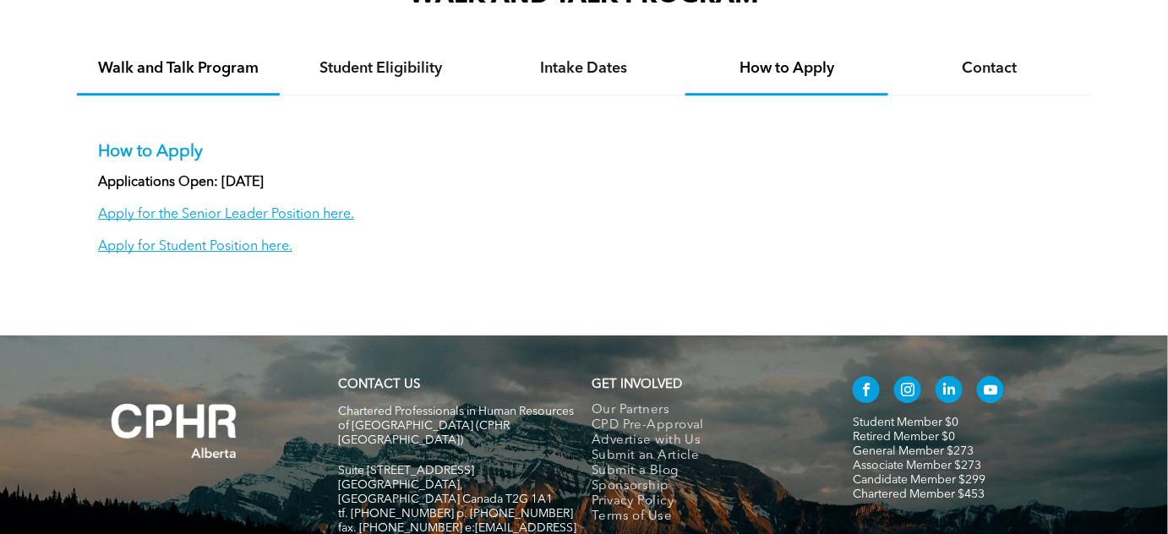
click at [212, 59] on h4 "Walk and Talk Program" at bounding box center [178, 68] width 172 height 19
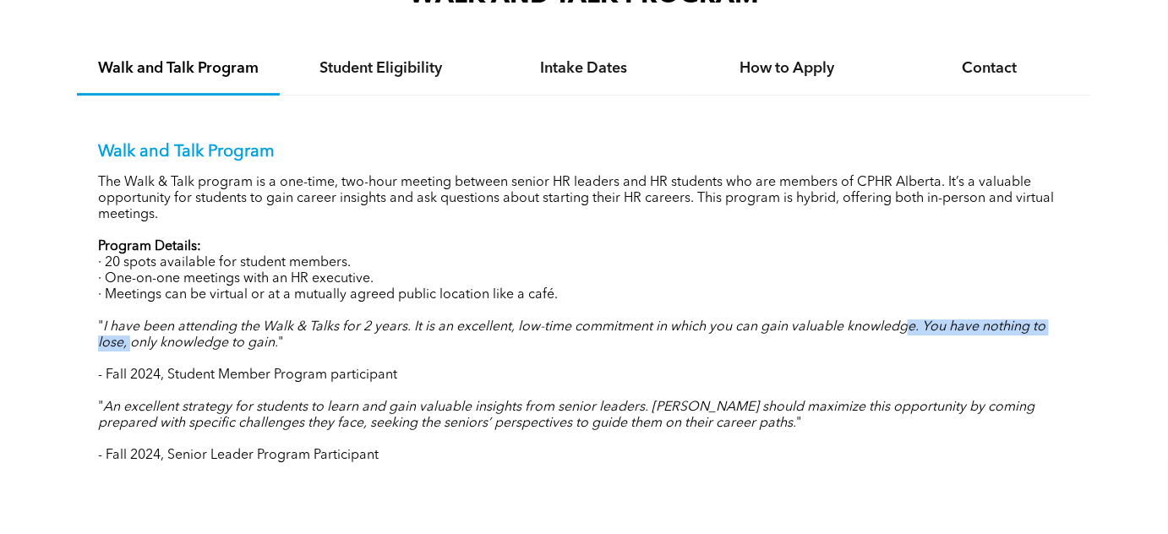
drag, startPoint x: 131, startPoint y: 332, endPoint x: 906, endPoint y: 322, distance: 774.9
click at [906, 322] on em "I have been attending the Walk & Talks for 2 years. It is an excellent, low-tim…" at bounding box center [571, 335] width 947 height 30
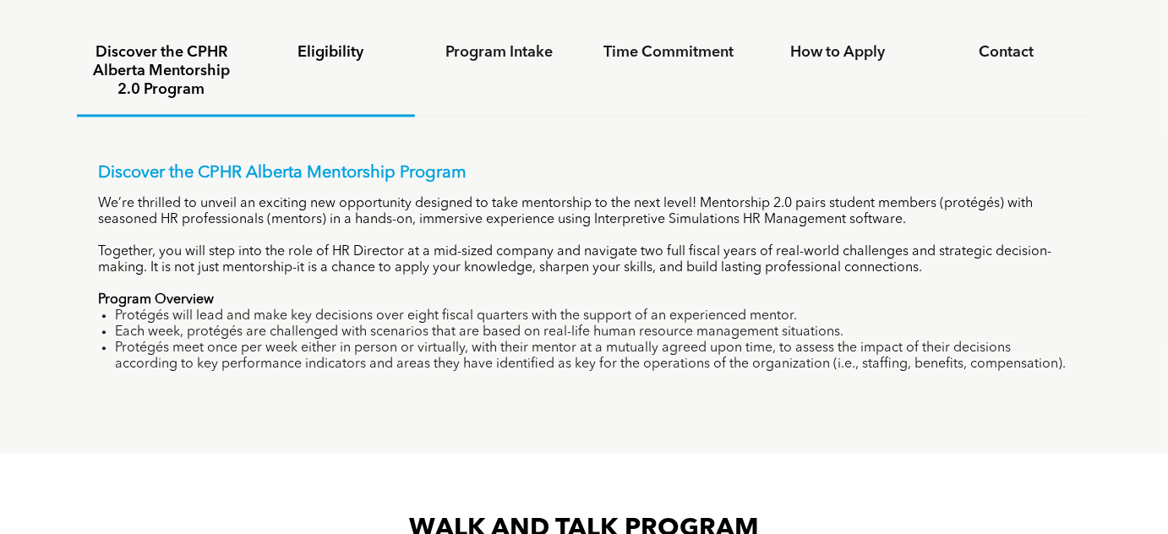
scroll to position [1075, 0]
